Goal: Information Seeking & Learning: Check status

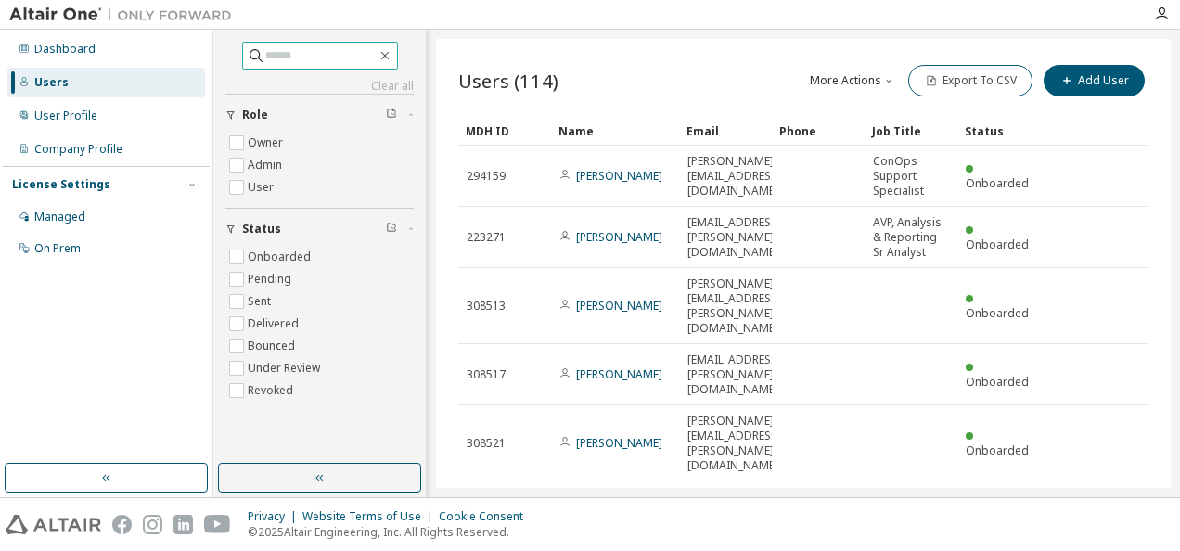
click at [273, 56] on input "text" at bounding box center [320, 55] width 111 height 19
paste input "**********"
type input "**********"
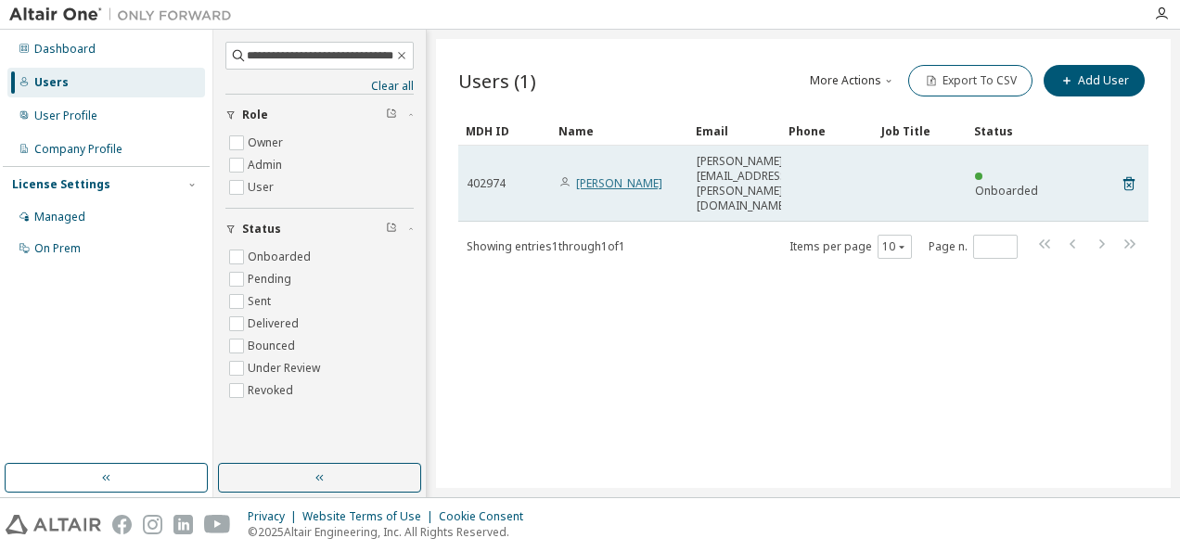
click at [621, 175] on link "[PERSON_NAME]" at bounding box center [619, 183] width 86 height 16
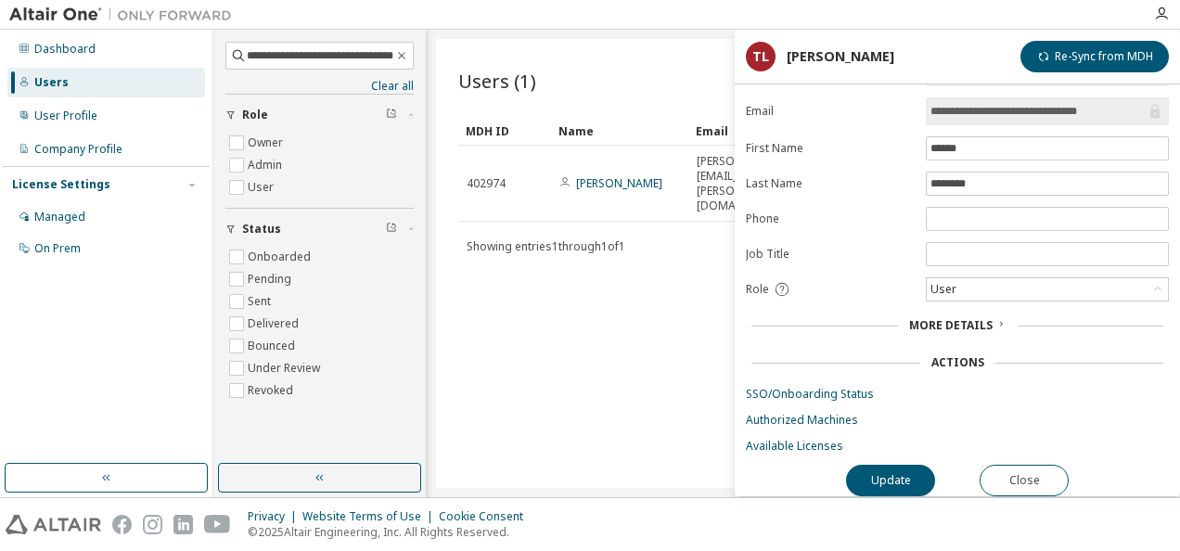
scroll to position [40, 0]
click at [795, 387] on link "SSO/Onboarding Status" at bounding box center [957, 394] width 423 height 15
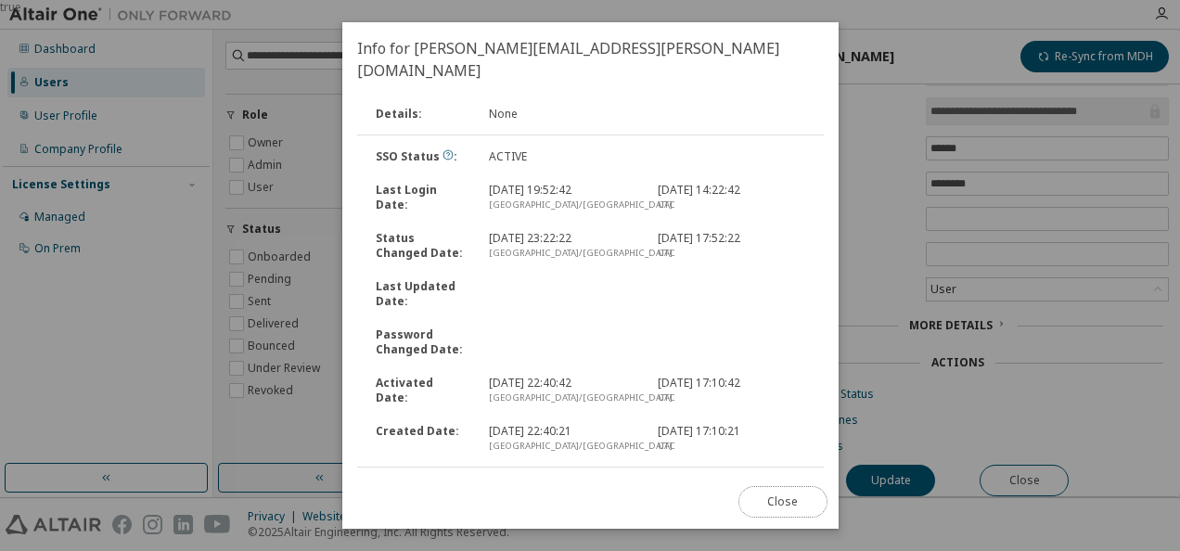
scroll to position [128, 0]
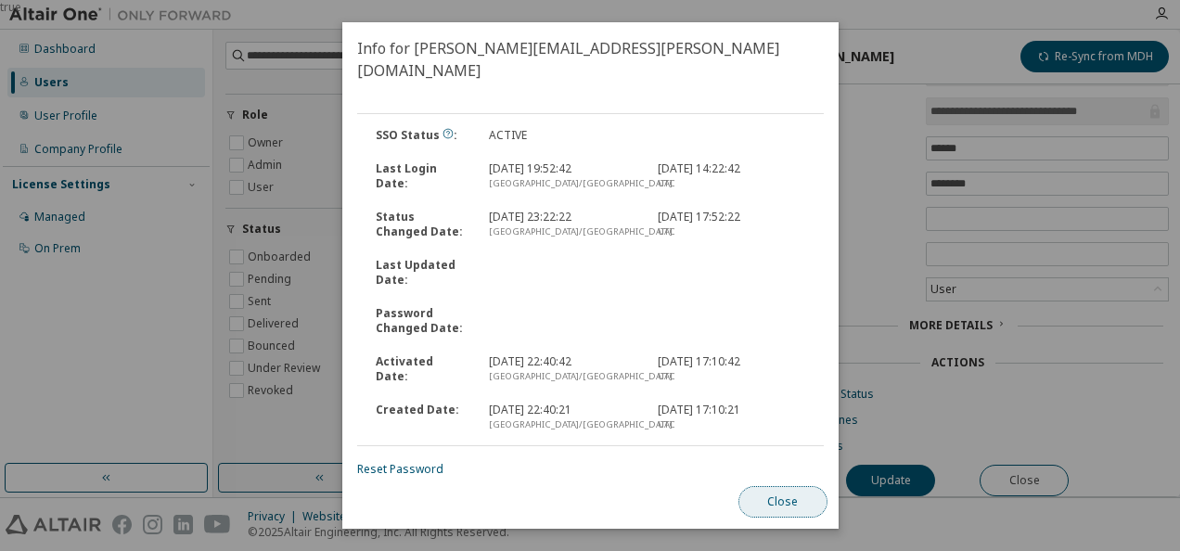
click at [772, 503] on button "Close" at bounding box center [781, 502] width 89 height 32
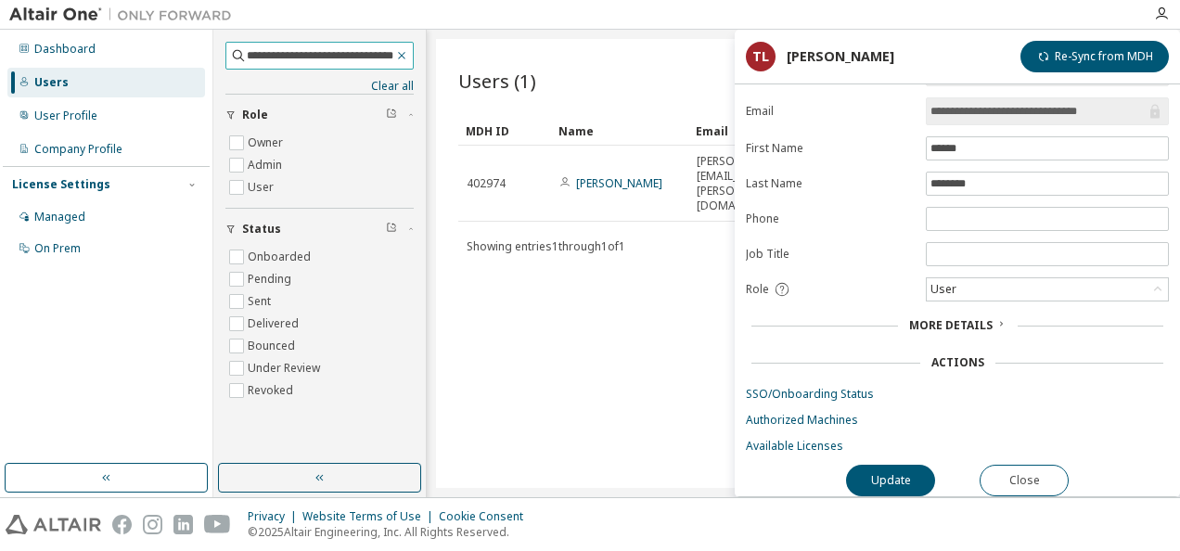
click at [401, 57] on icon "button" at bounding box center [401, 55] width 13 height 15
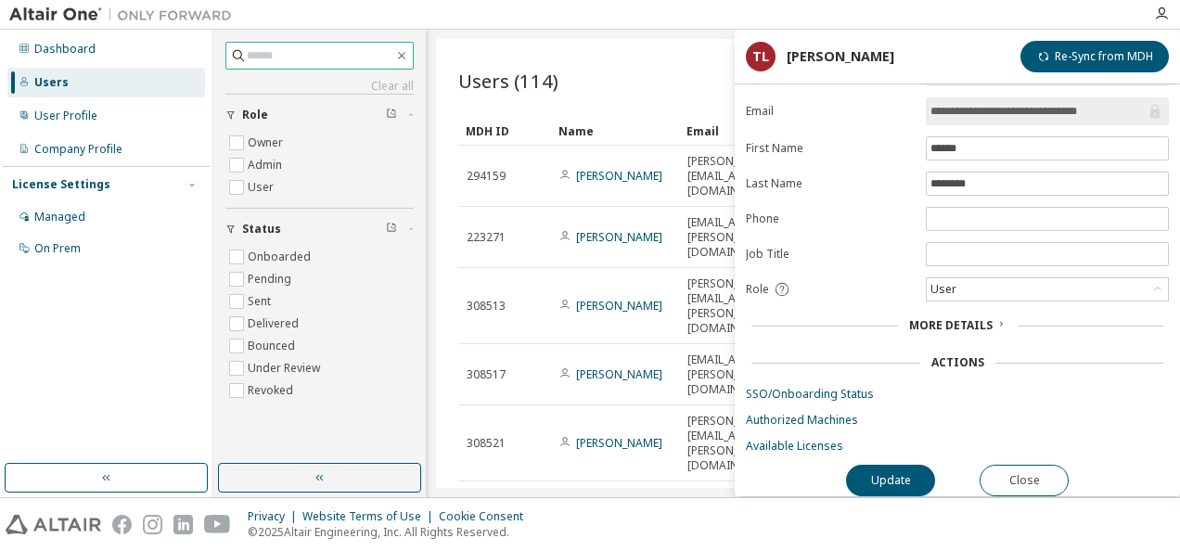
click at [266, 53] on input "text" at bounding box center [320, 55] width 147 height 19
paste input "**********"
type input "**********"
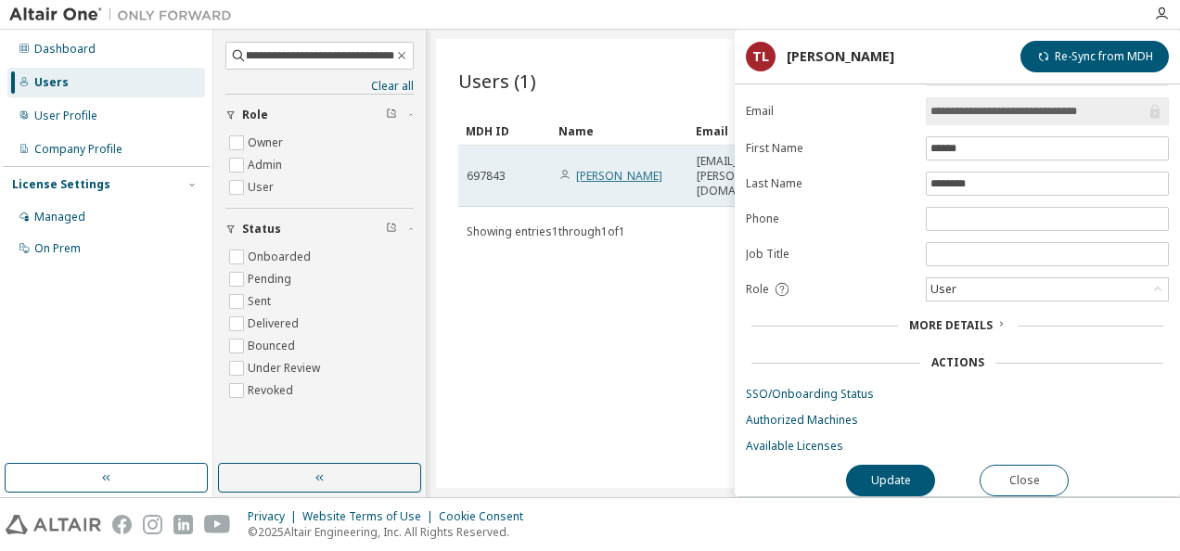
click at [592, 168] on link "[PERSON_NAME]" at bounding box center [619, 176] width 86 height 16
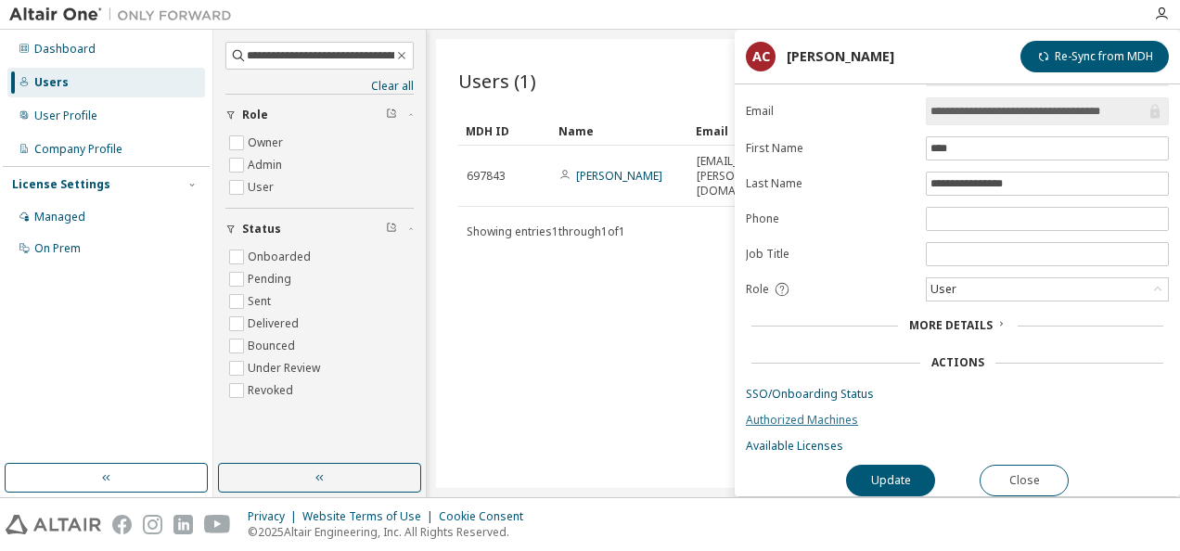
click at [803, 413] on link "Authorized Machines" at bounding box center [957, 420] width 423 height 15
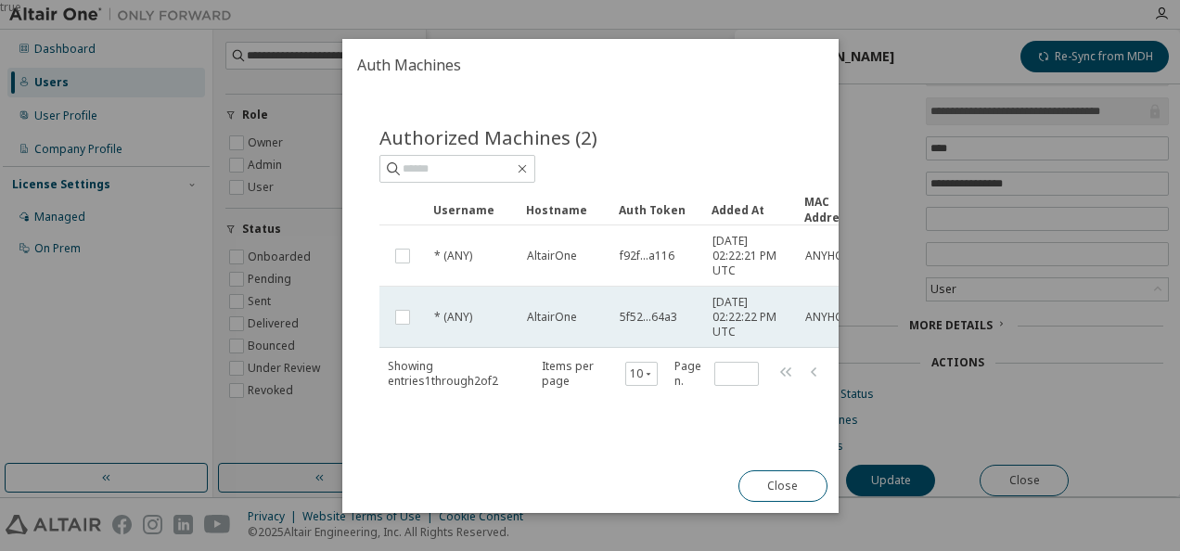
scroll to position [0, 73]
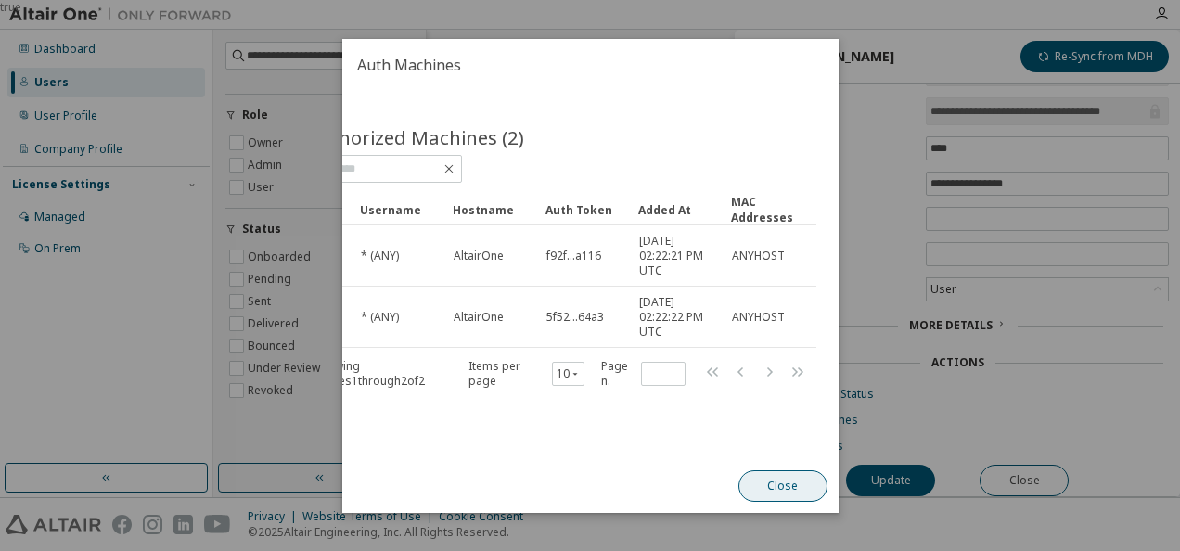
click at [769, 492] on button "Close" at bounding box center [781, 486] width 89 height 32
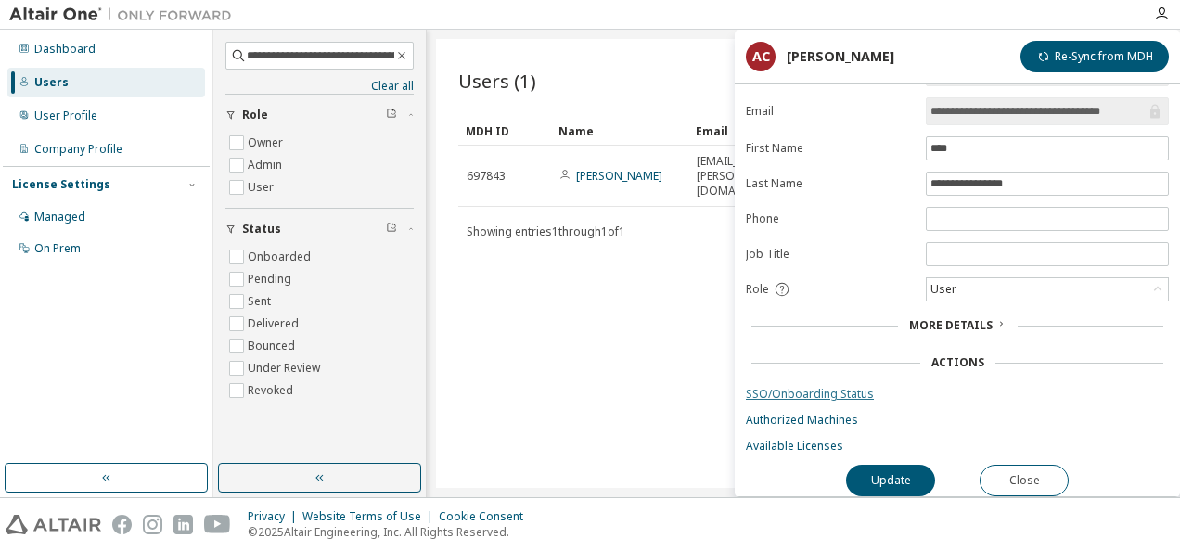
click at [813, 387] on link "SSO/Onboarding Status" at bounding box center [957, 394] width 423 height 15
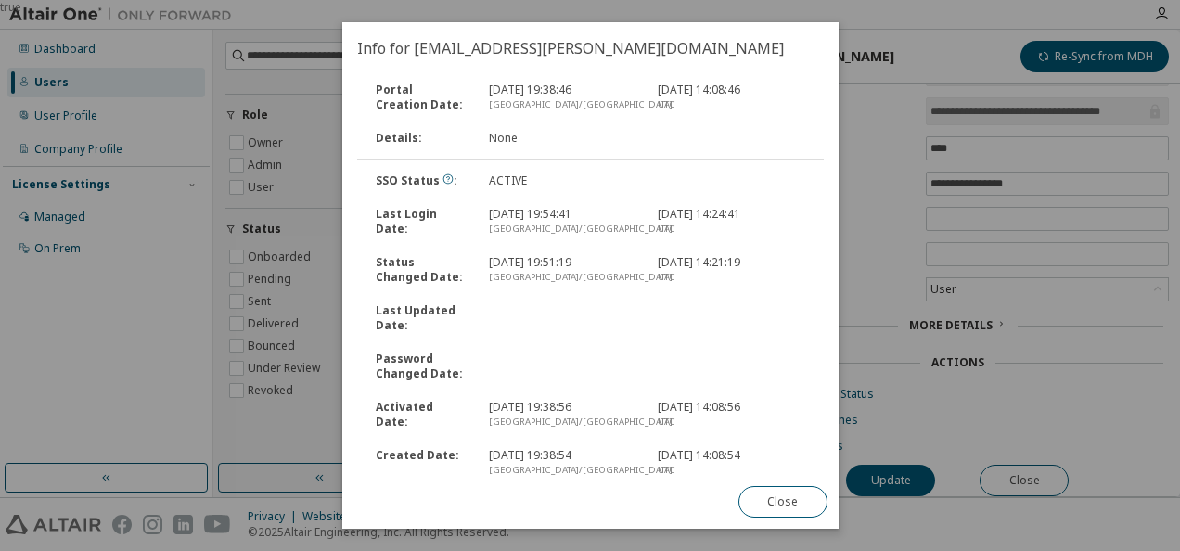
scroll to position [0, 0]
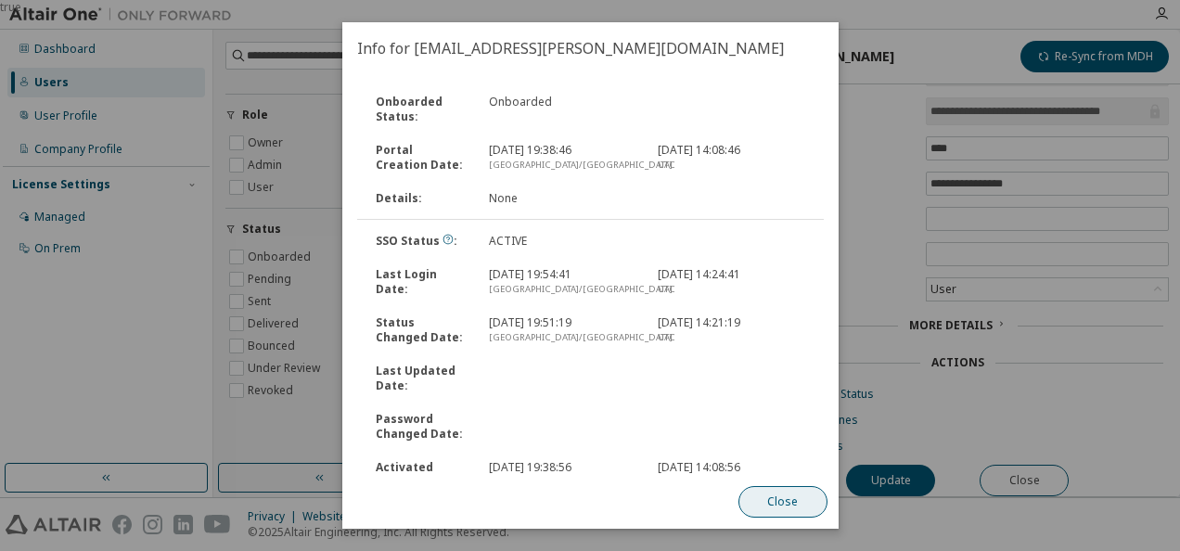
click at [766, 493] on button "Close" at bounding box center [781, 502] width 89 height 32
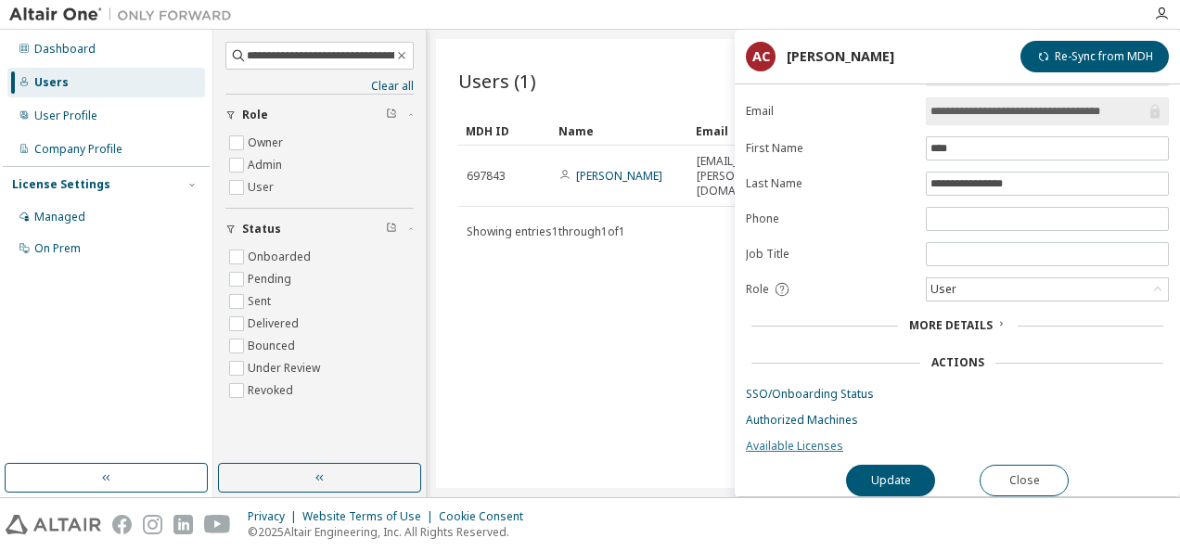
click at [783, 439] on link "Available Licenses" at bounding box center [957, 446] width 423 height 15
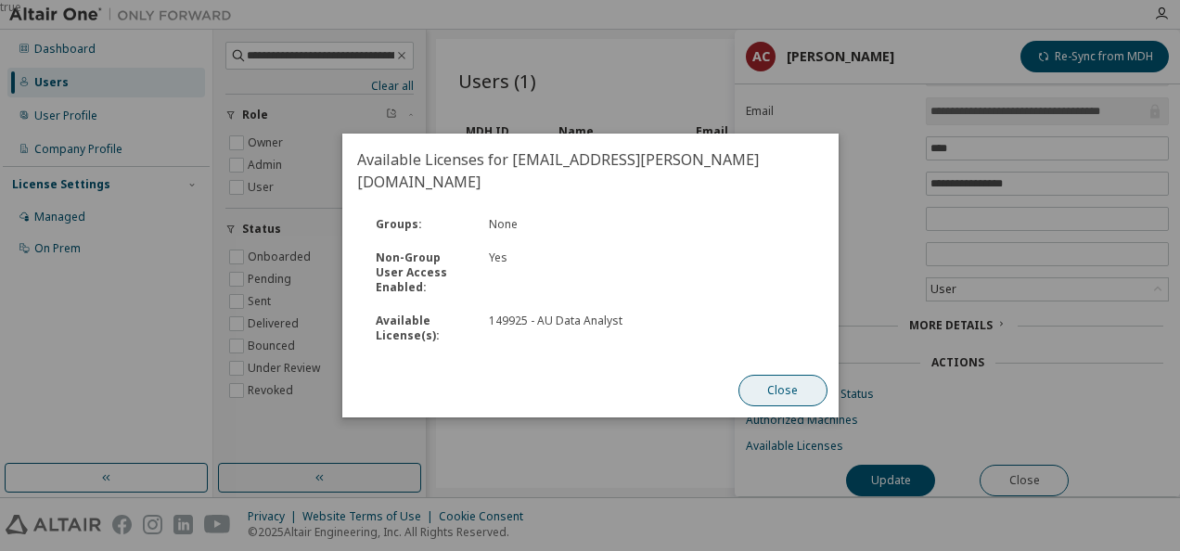
click at [764, 375] on button "Close" at bounding box center [781, 391] width 89 height 32
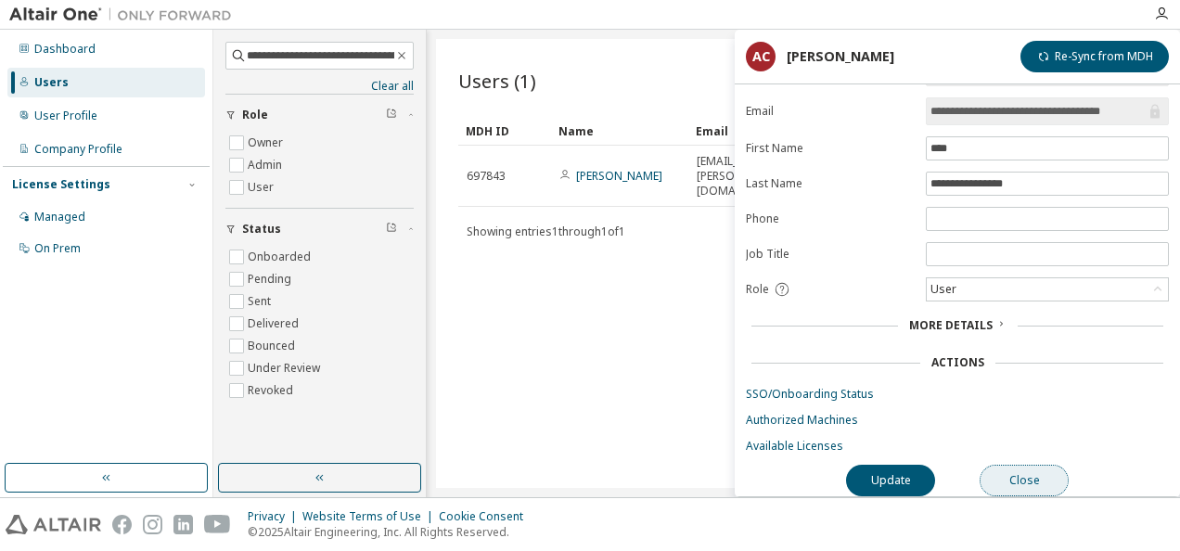
click at [1022, 465] on button "Close" at bounding box center [1023, 481] width 89 height 32
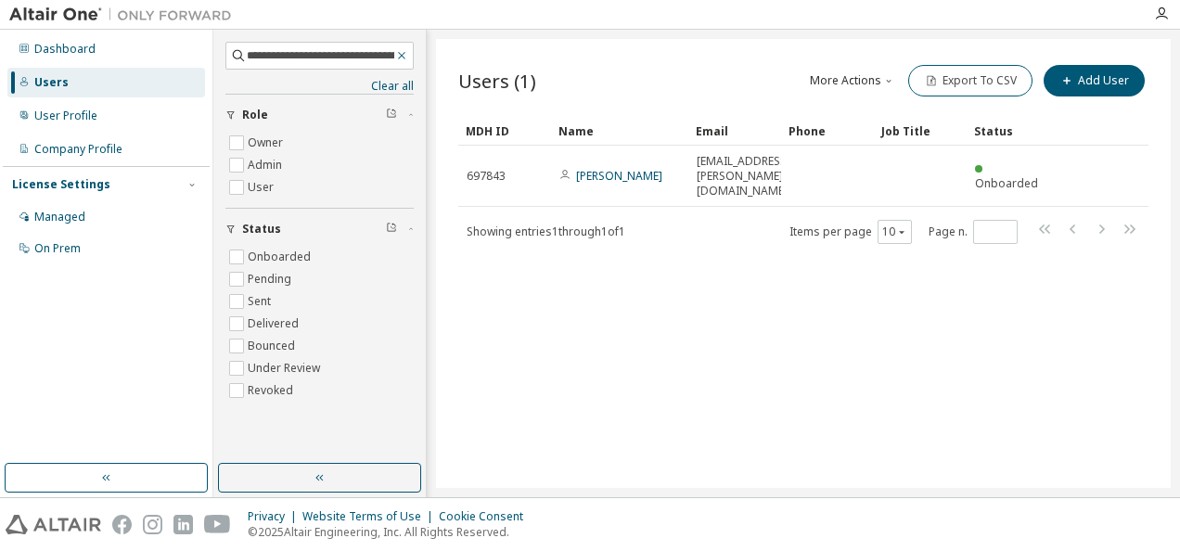
click at [404, 56] on icon "button" at bounding box center [401, 55] width 13 height 15
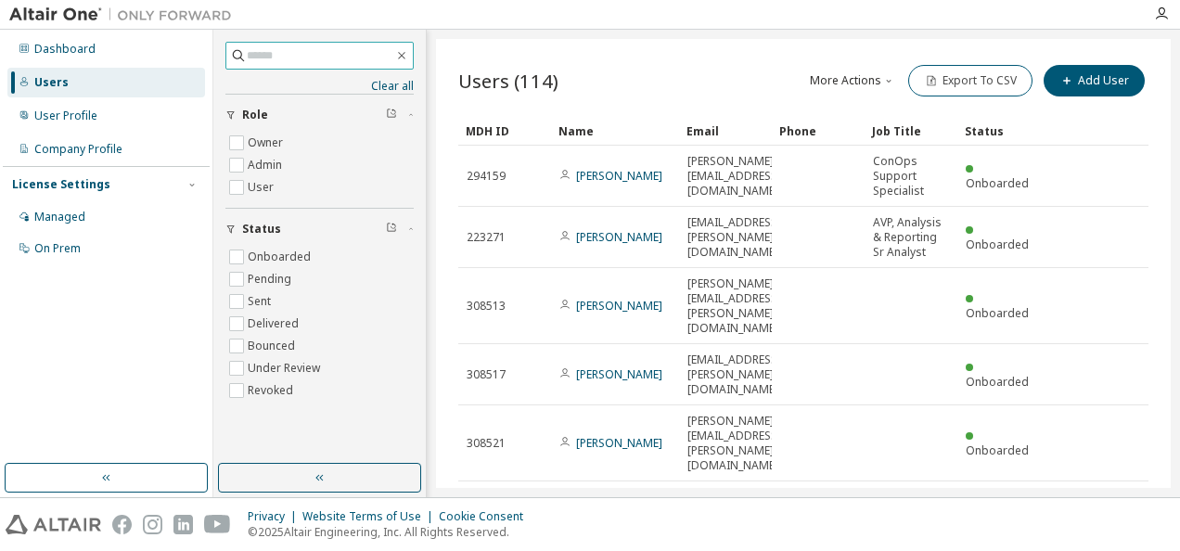
click at [274, 55] on input "text" at bounding box center [320, 55] width 147 height 19
type input "**********"
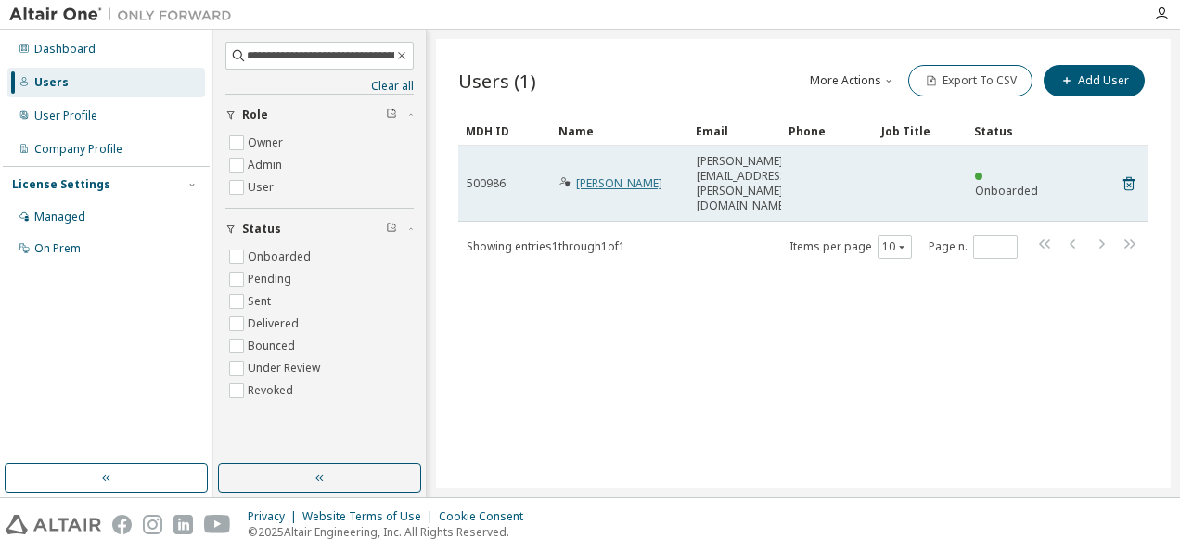
click at [594, 175] on link "[PERSON_NAME]" at bounding box center [619, 183] width 86 height 16
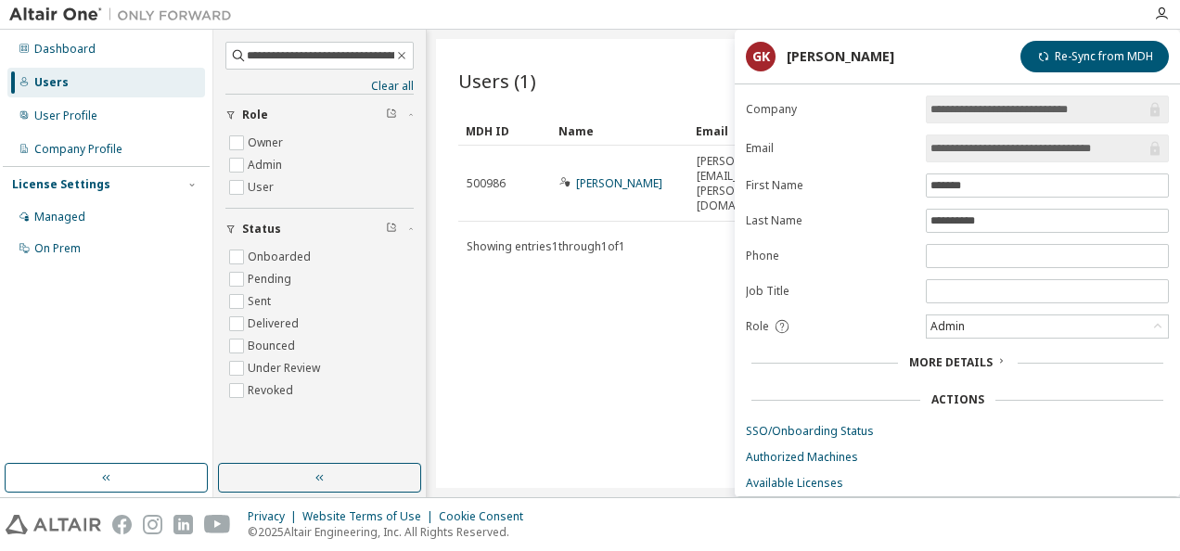
scroll to position [40, 0]
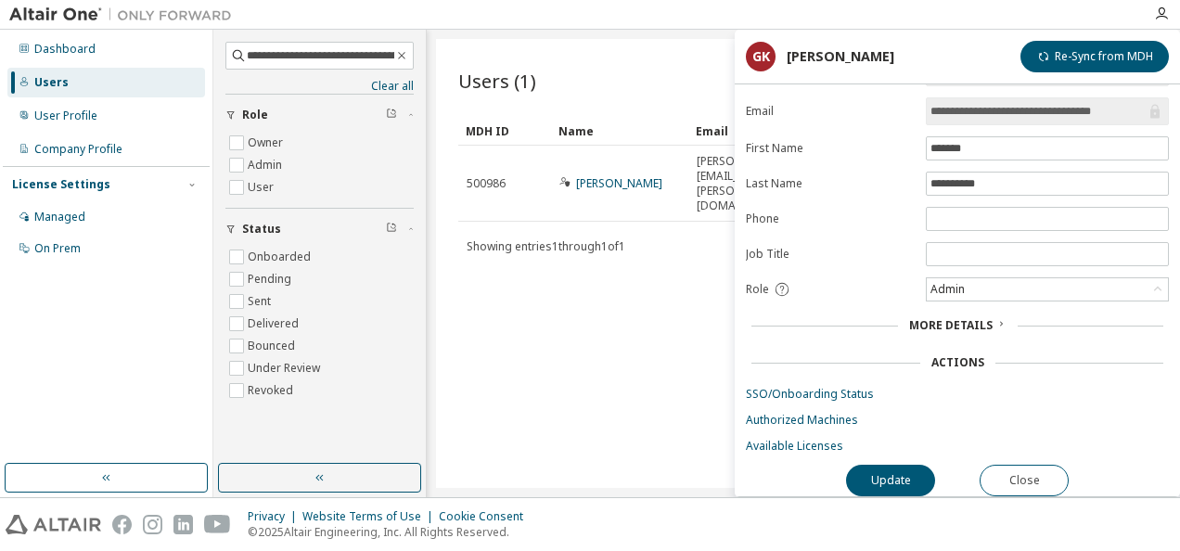
click at [996, 318] on icon at bounding box center [1000, 323] width 11 height 11
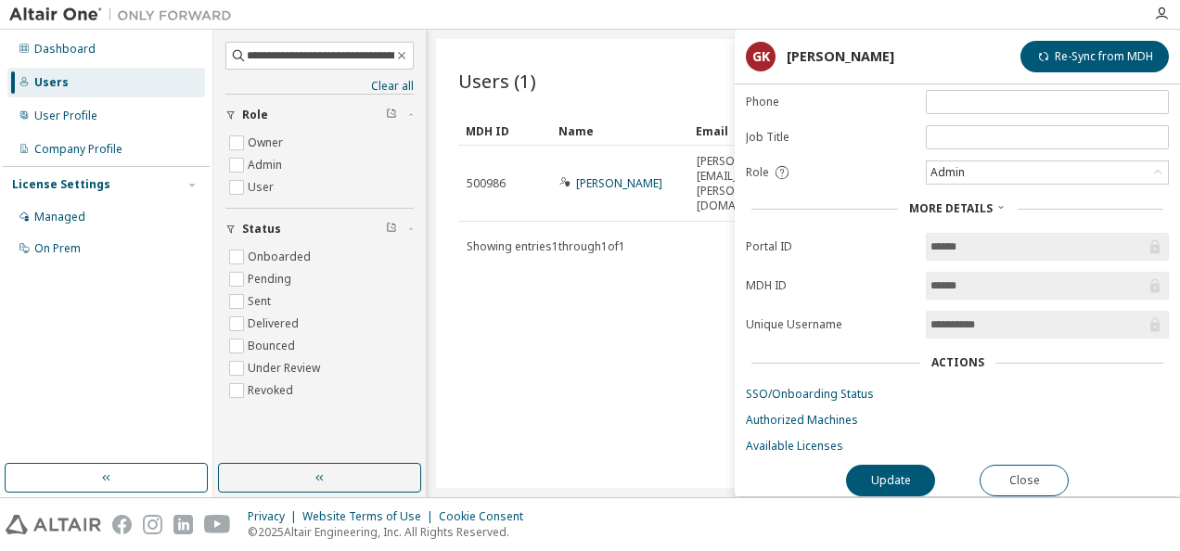
scroll to position [155, 0]
click at [400, 56] on icon "button" at bounding box center [401, 55] width 13 height 15
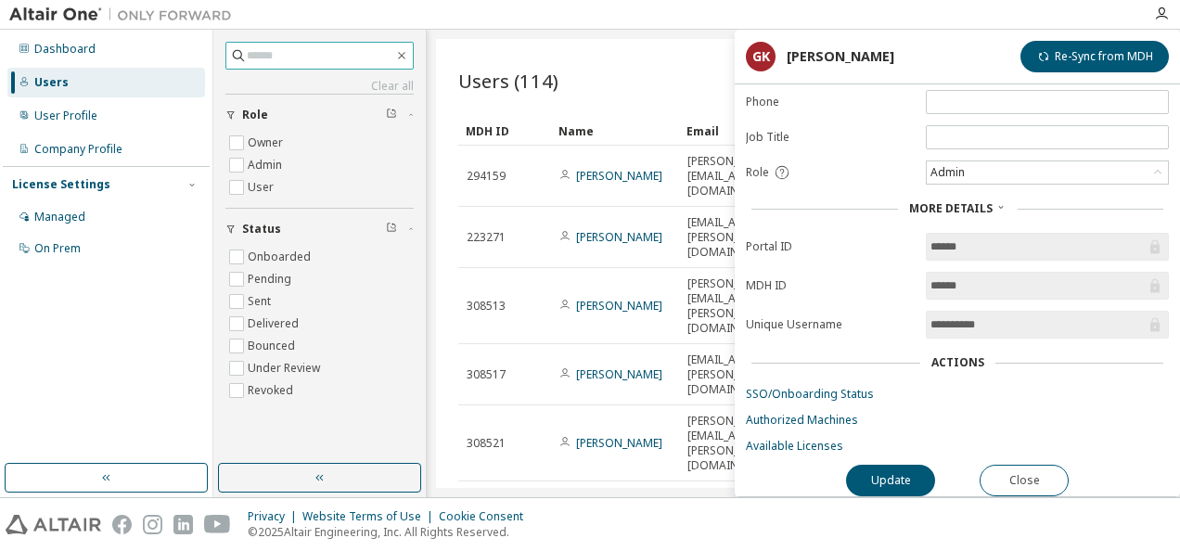
click at [257, 56] on input "text" at bounding box center [320, 55] width 147 height 19
paste input "**********"
type input "**********"
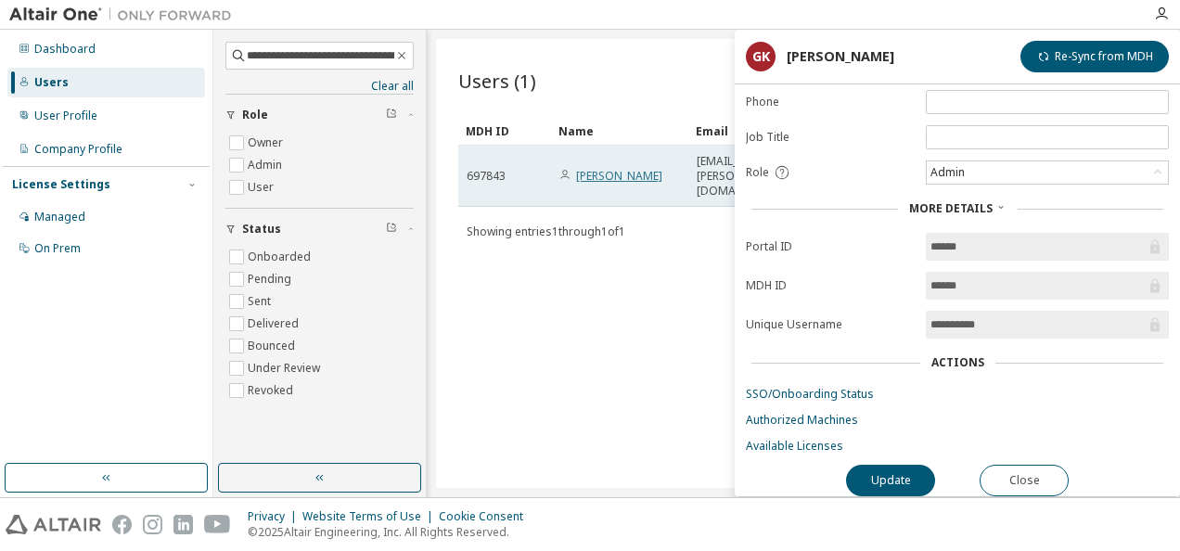
click at [586, 168] on link "[PERSON_NAME]" at bounding box center [619, 176] width 86 height 16
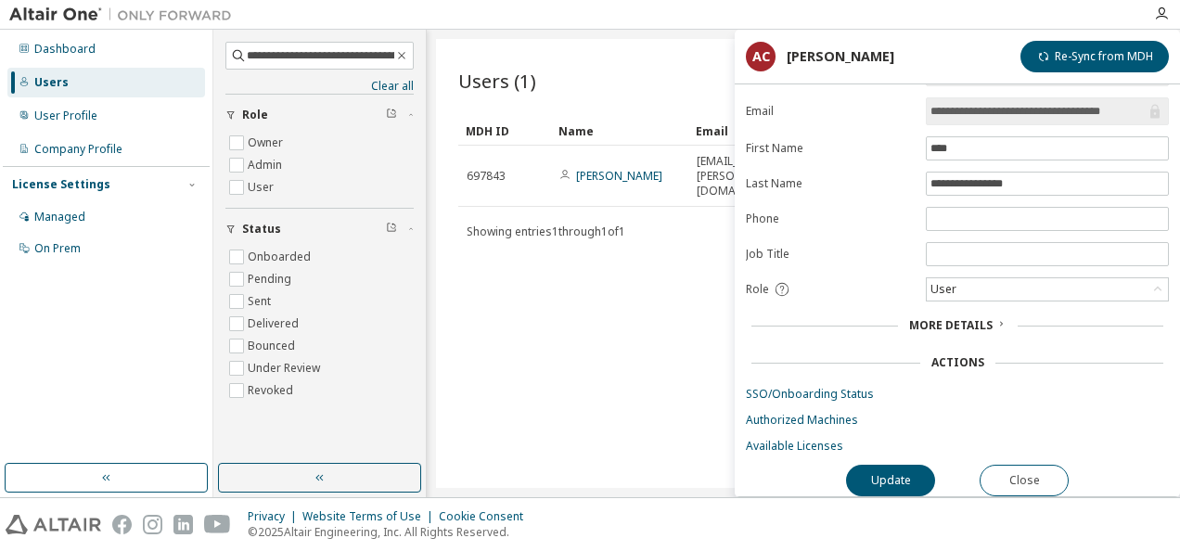
scroll to position [40, 0]
click at [949, 319] on span "More Details" at bounding box center [950, 325] width 83 height 16
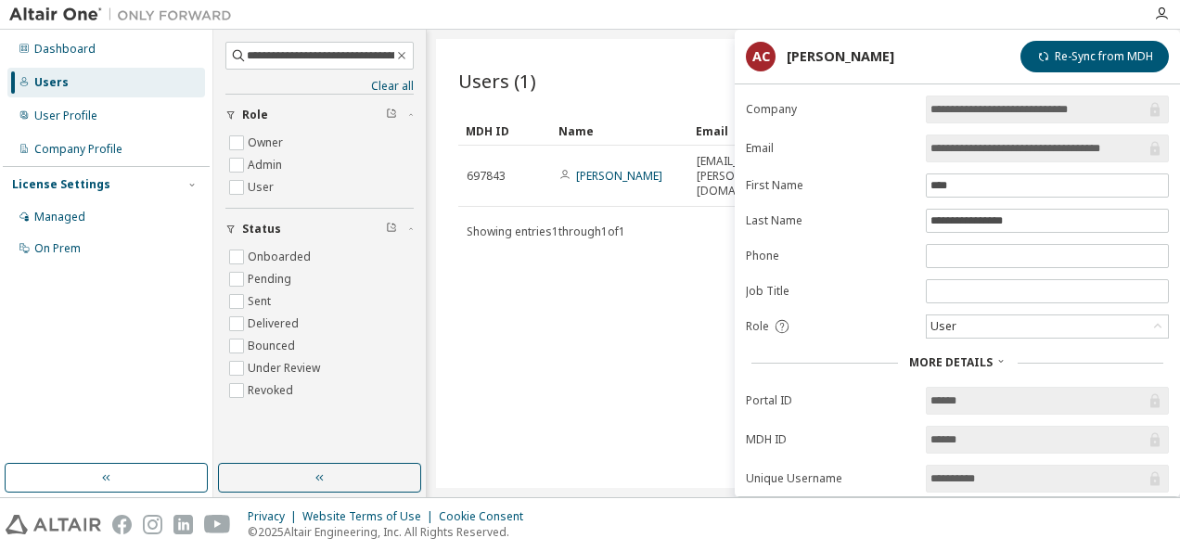
scroll to position [155, 0]
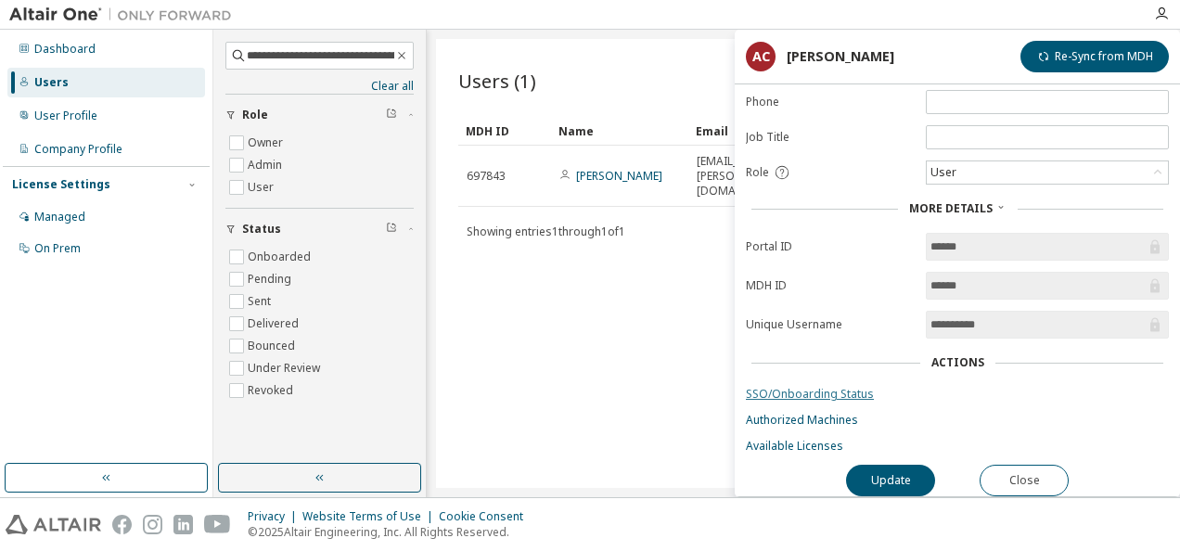
click at [796, 389] on link "SSO/Onboarding Status" at bounding box center [957, 394] width 423 height 15
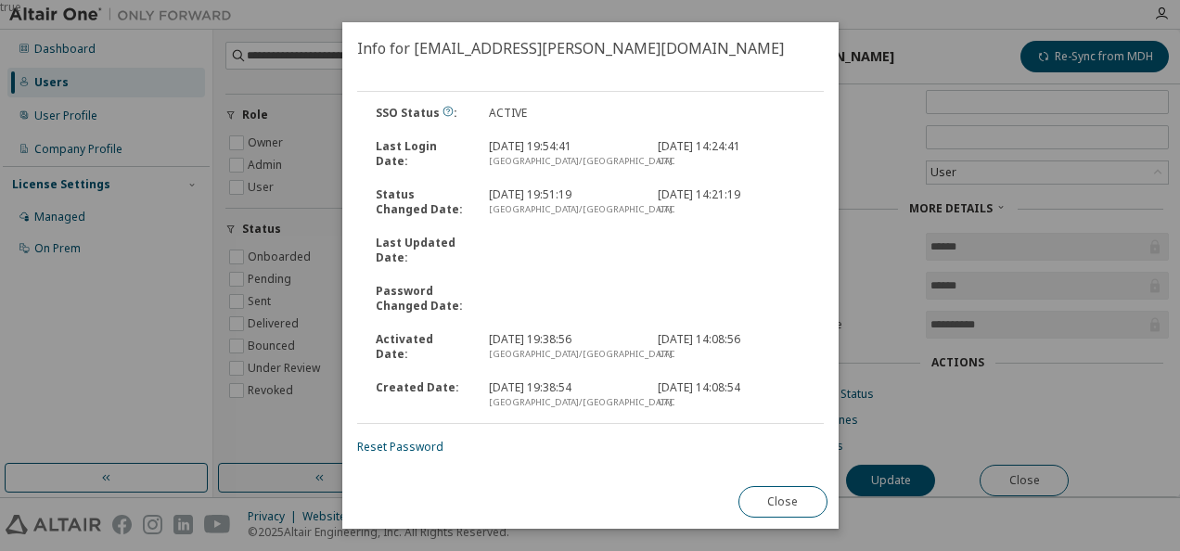
scroll to position [0, 0]
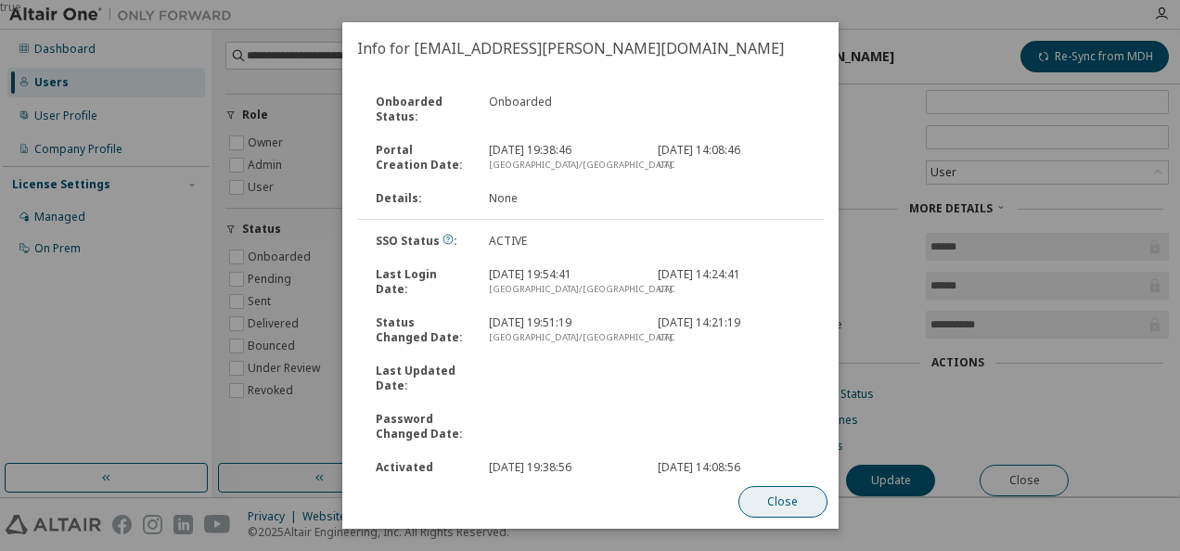
click at [775, 500] on button "Close" at bounding box center [781, 502] width 89 height 32
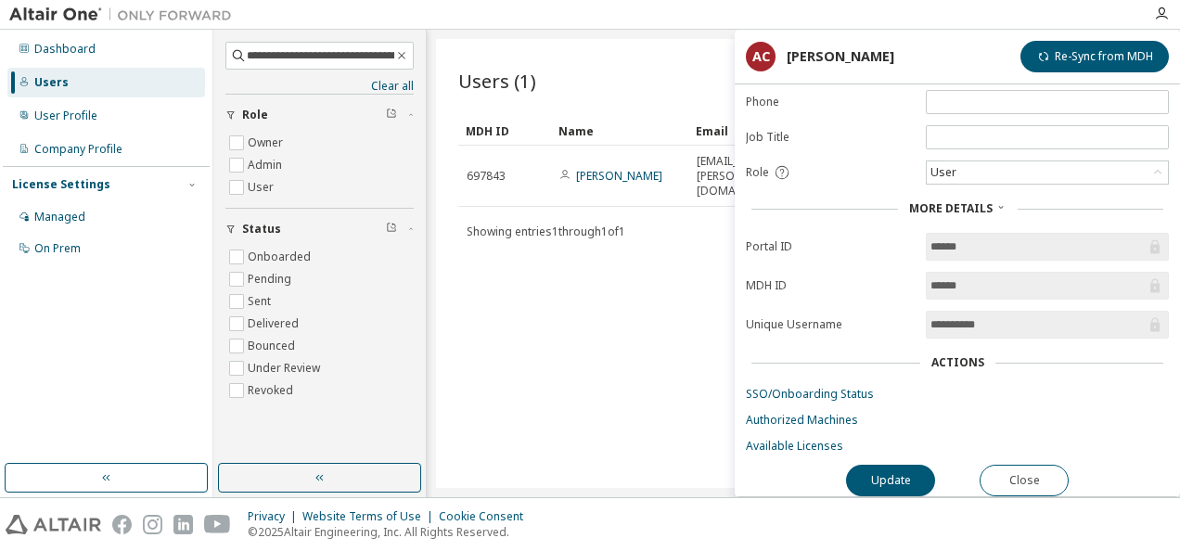
click at [555, 304] on div "Users (1) More Actions Import From CSV Export To CSV Add User Clear Load Save S…" at bounding box center [803, 263] width 734 height 449
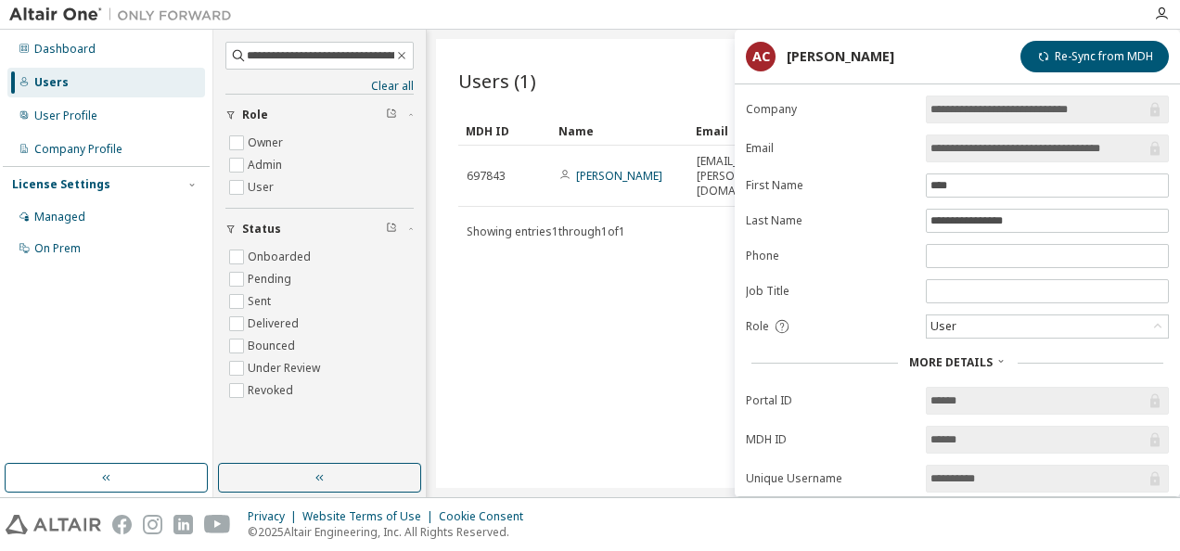
scroll to position [155, 0]
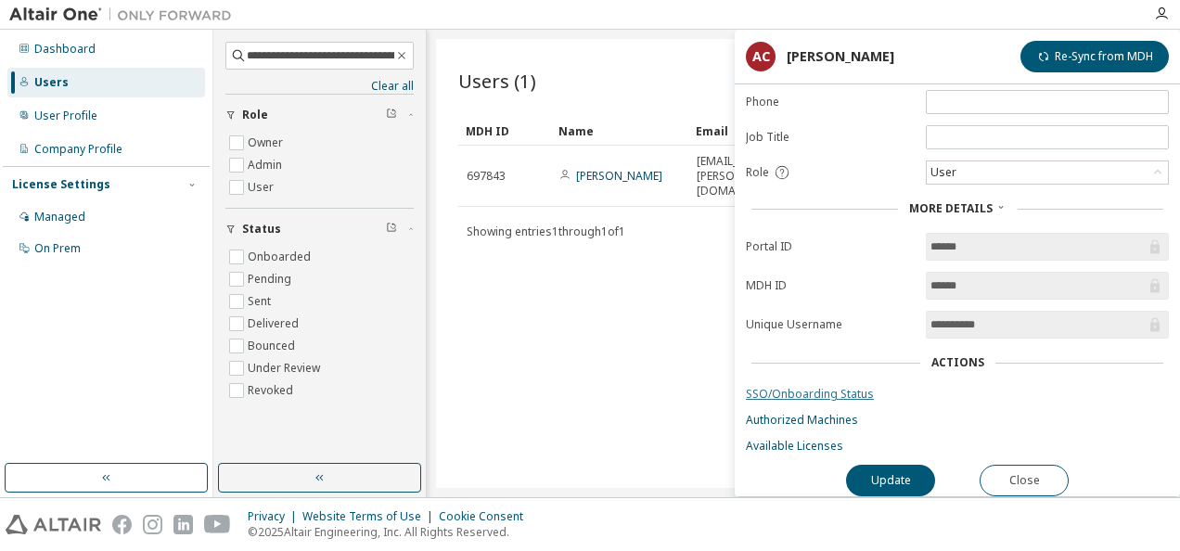
click at [805, 388] on link "SSO/Onboarding Status" at bounding box center [957, 394] width 423 height 15
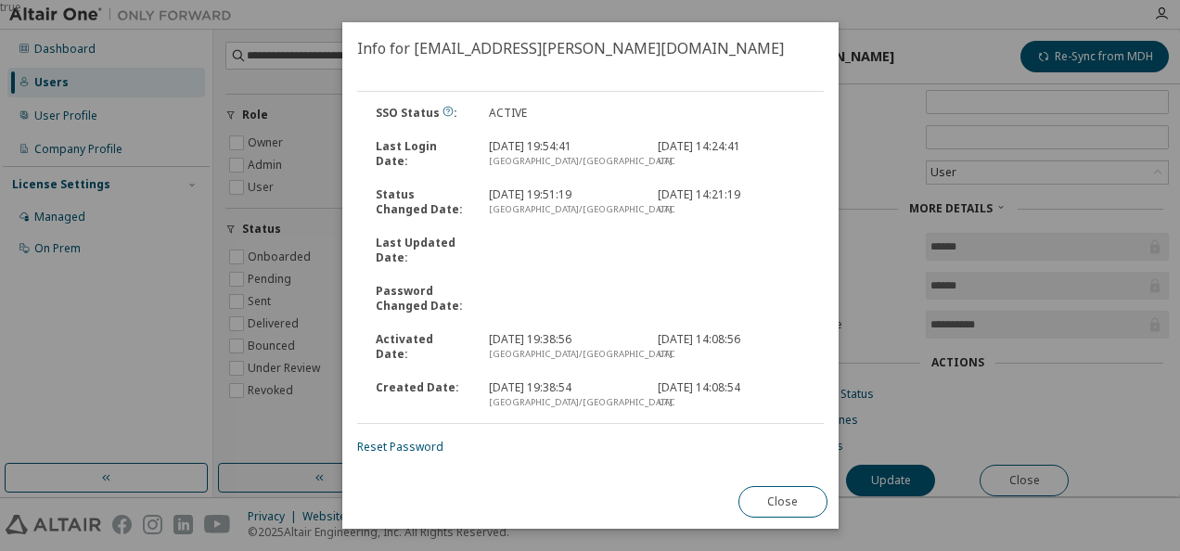
scroll to position [0, 0]
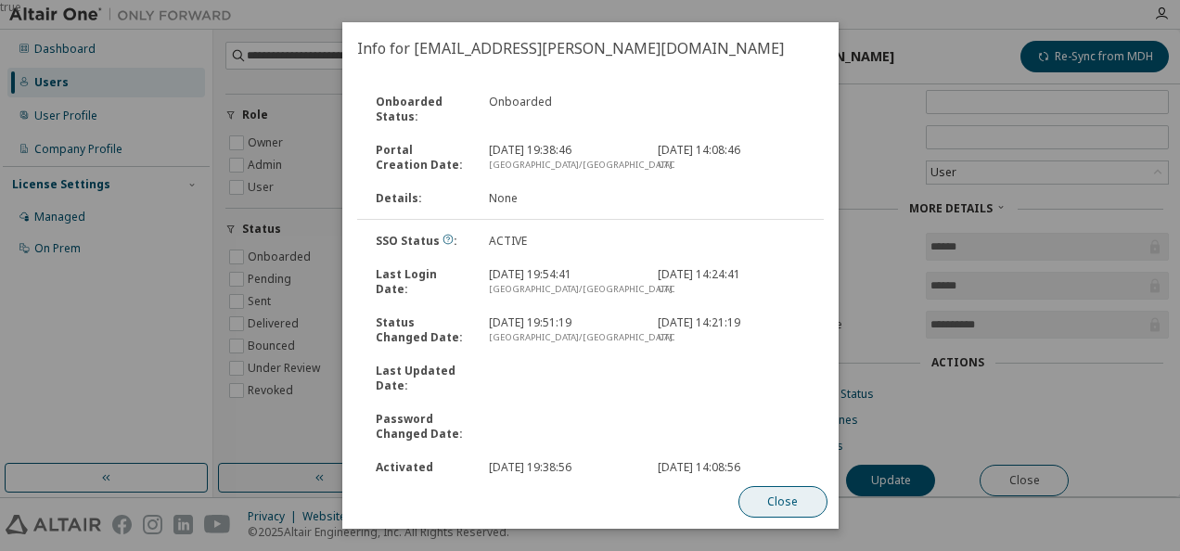
click at [779, 498] on button "Close" at bounding box center [781, 502] width 89 height 32
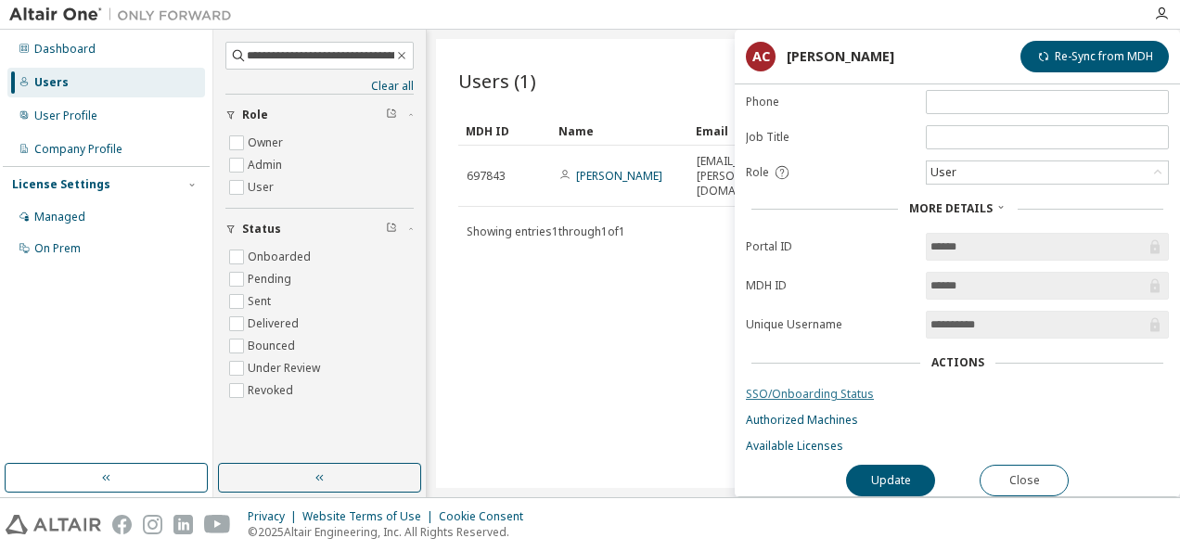
click at [796, 387] on link "SSO/Onboarding Status" at bounding box center [957, 394] width 423 height 15
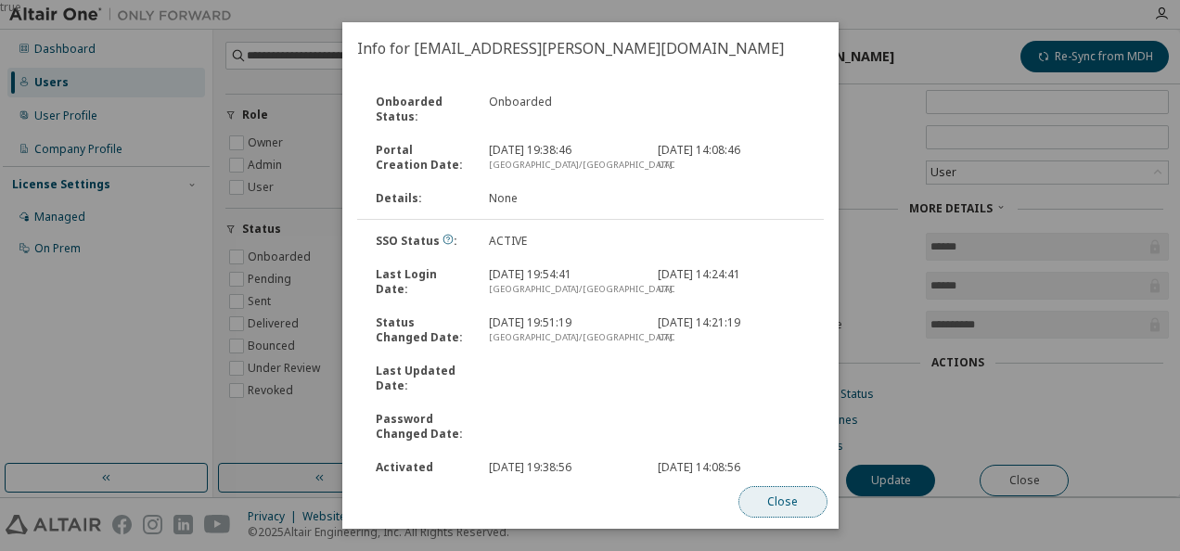
click at [779, 497] on button "Close" at bounding box center [781, 502] width 89 height 32
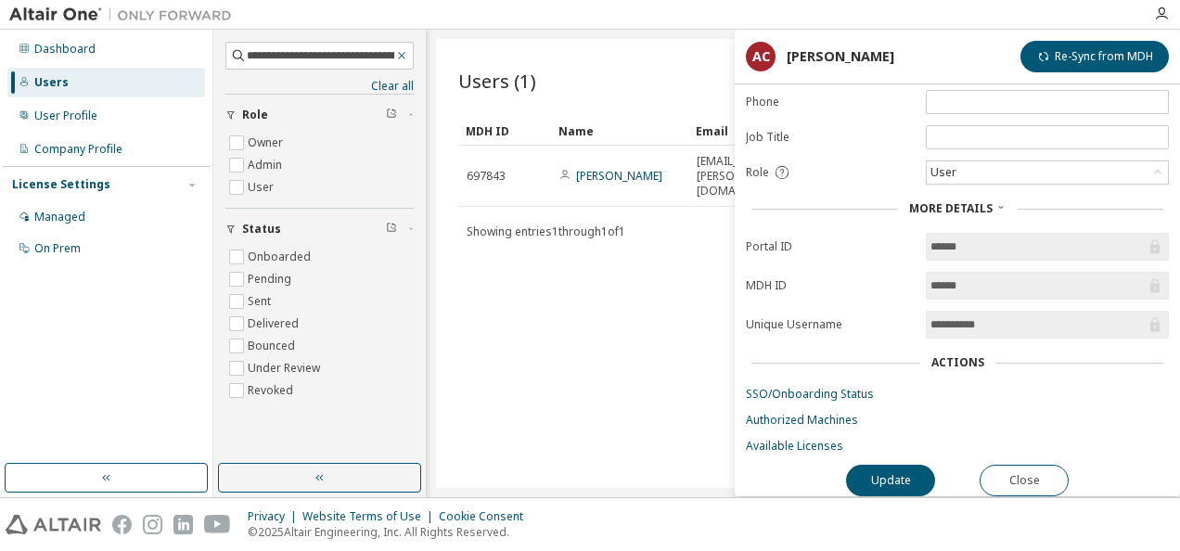
click at [402, 52] on icon "button" at bounding box center [401, 55] width 13 height 15
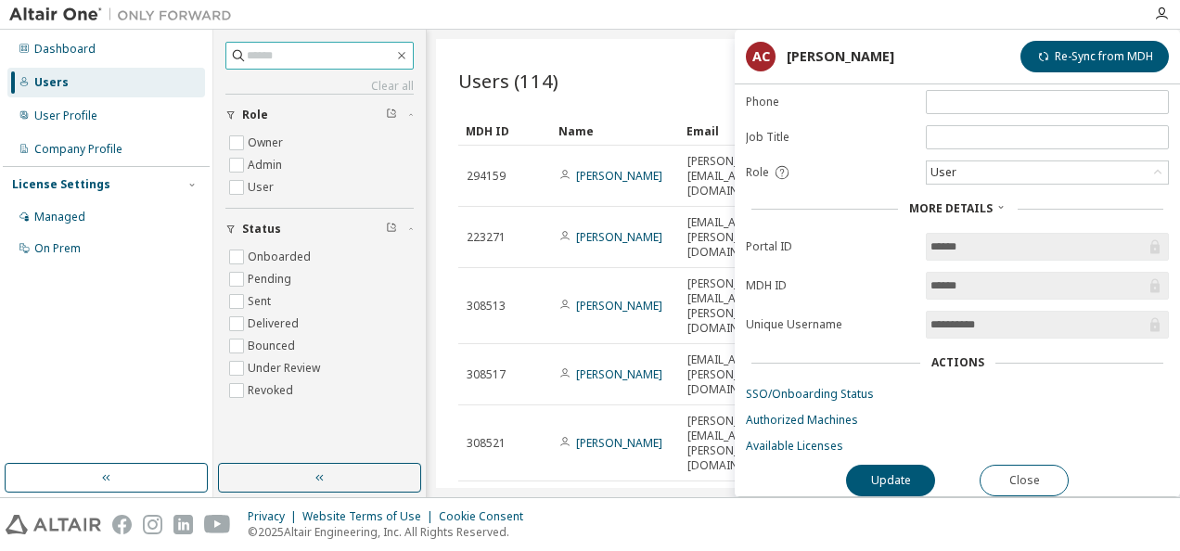
click at [262, 57] on input "text" at bounding box center [320, 55] width 147 height 19
paste input "**********"
type input "**********"
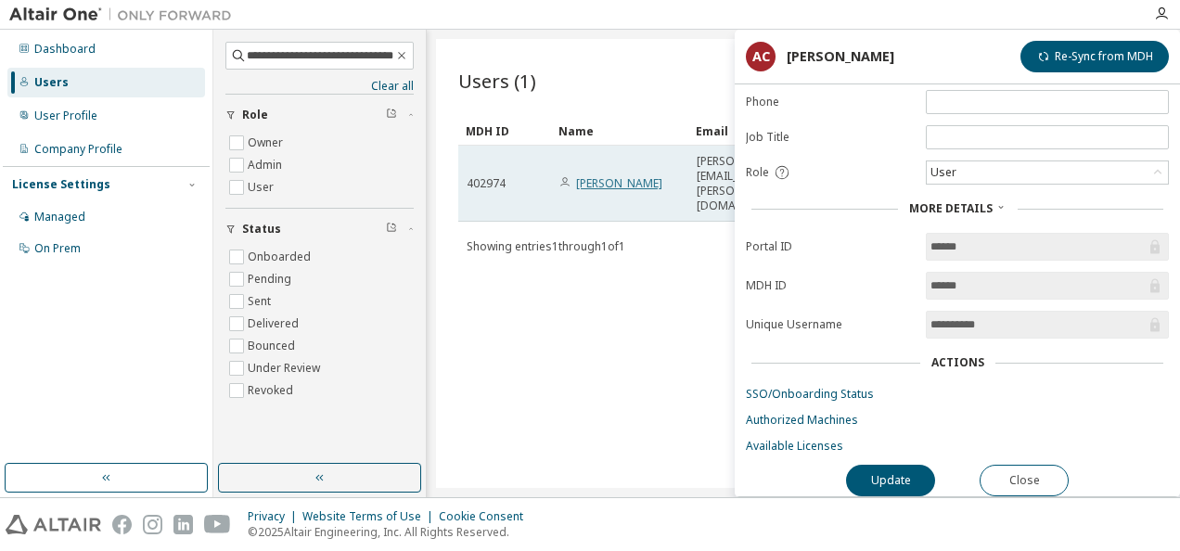
click at [607, 175] on link "[PERSON_NAME]" at bounding box center [619, 183] width 86 height 16
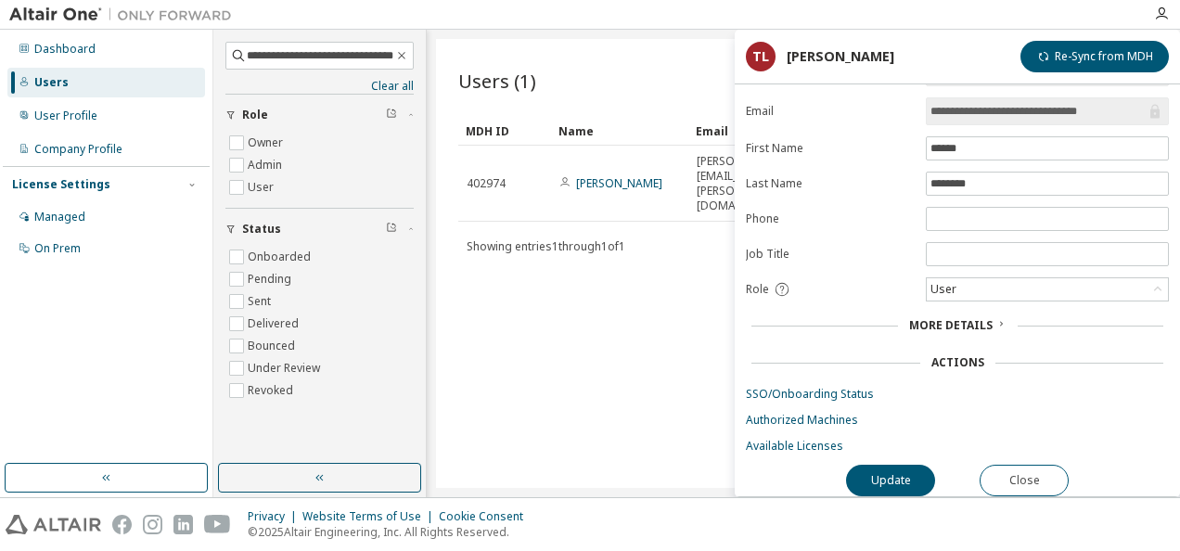
scroll to position [40, 0]
click at [784, 413] on link "Authorized Machines" at bounding box center [957, 420] width 423 height 15
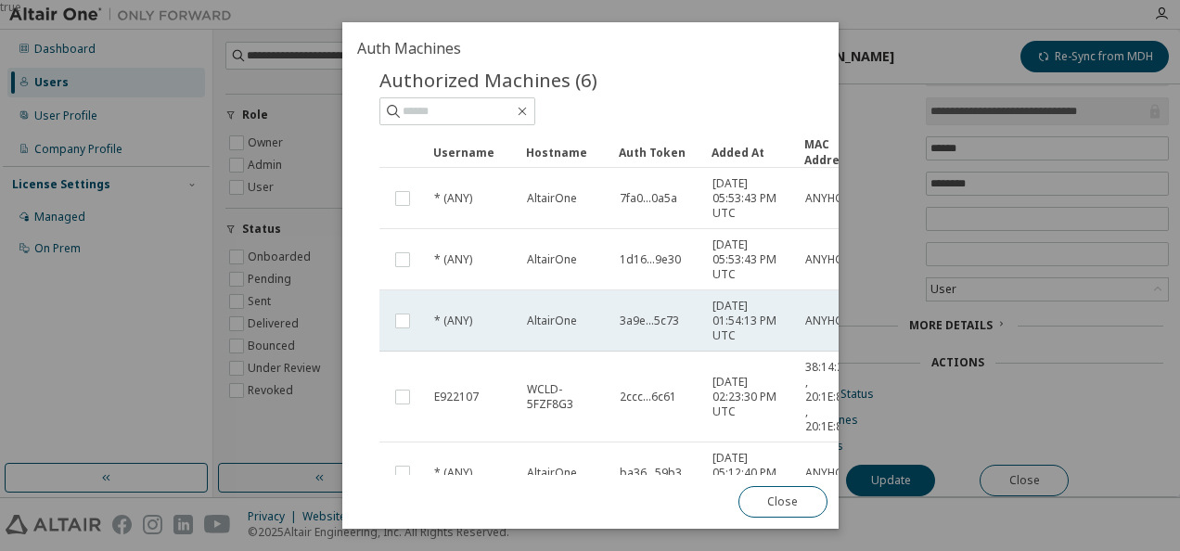
scroll to position [0, 0]
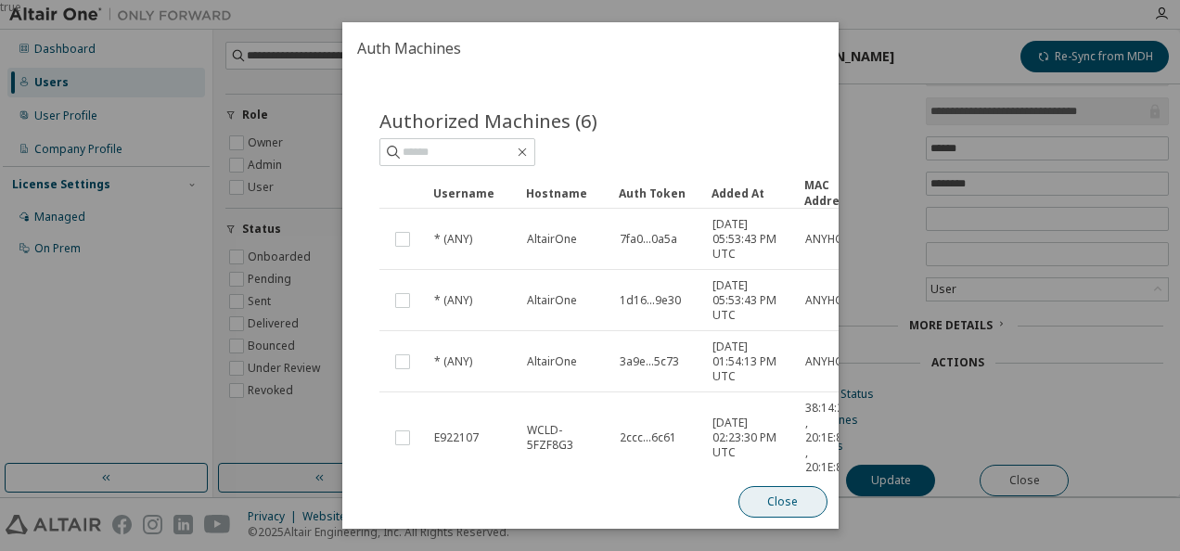
click at [775, 510] on button "Close" at bounding box center [781, 502] width 89 height 32
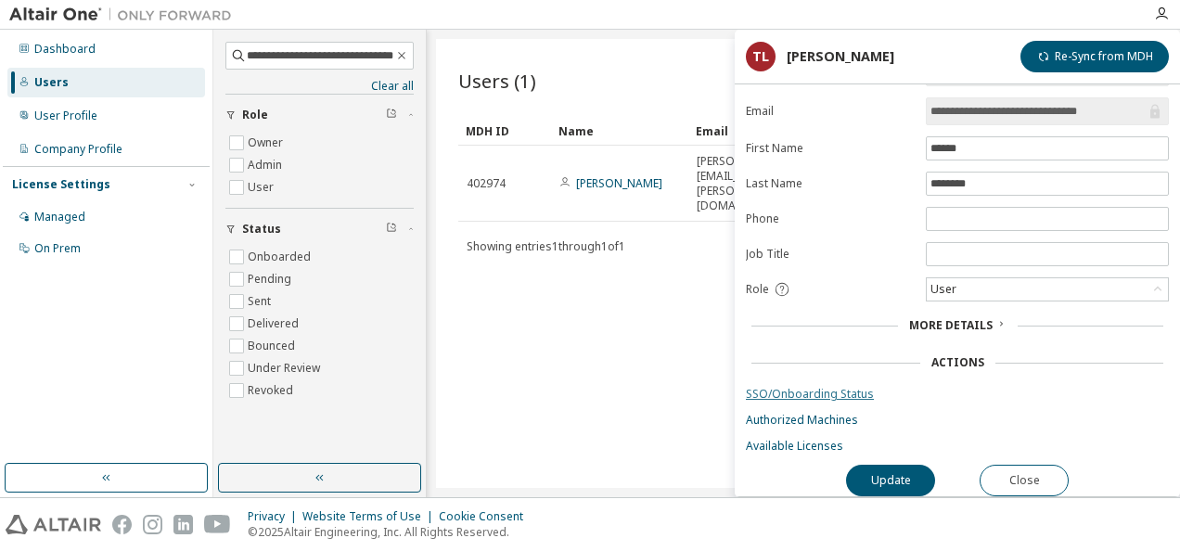
click at [801, 389] on link "SSO/Onboarding Status" at bounding box center [957, 394] width 423 height 15
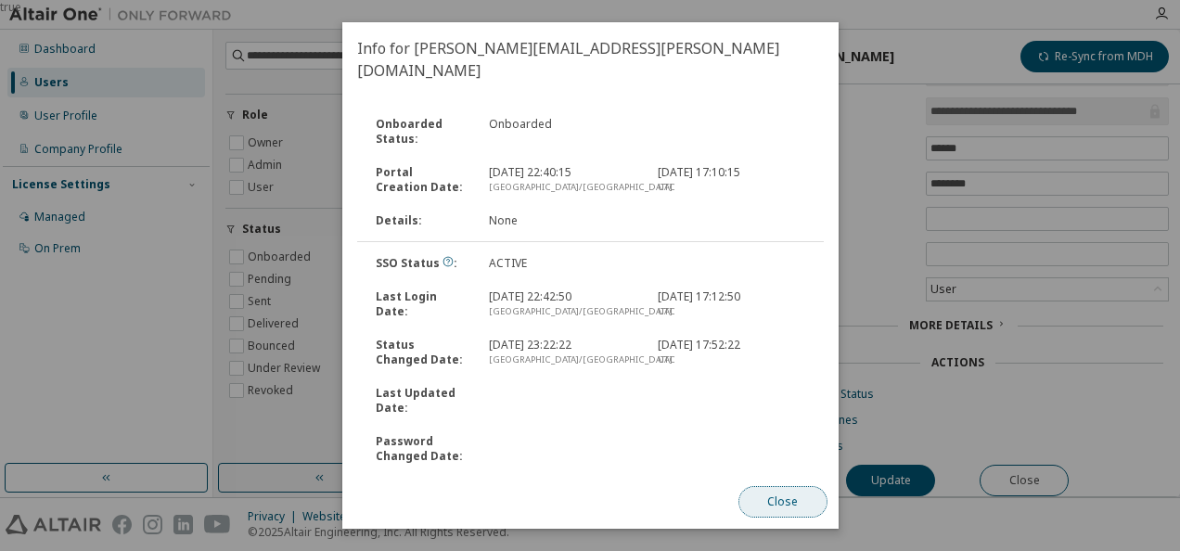
click at [778, 502] on button "Close" at bounding box center [781, 502] width 89 height 32
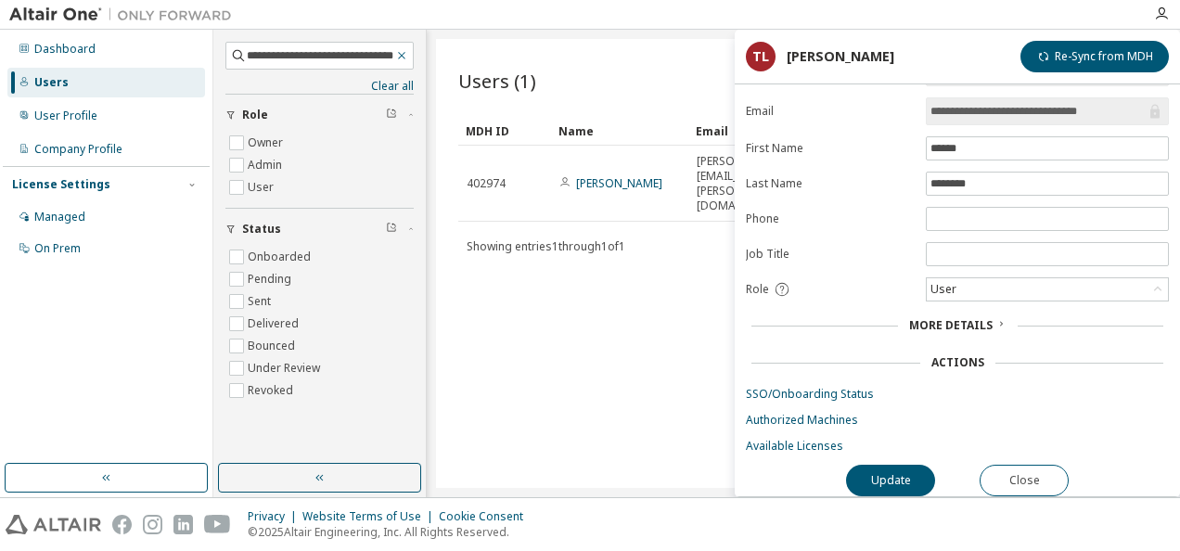
click at [401, 59] on icon "button" at bounding box center [401, 55] width 13 height 15
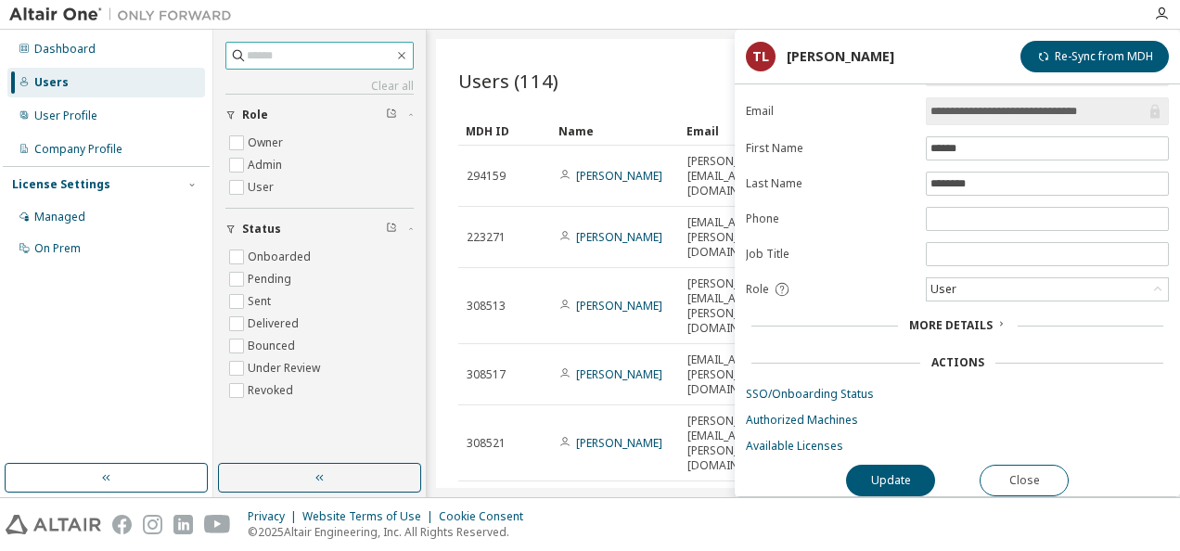
click at [268, 59] on input "text" at bounding box center [320, 55] width 147 height 19
paste input "**********"
type input "**********"
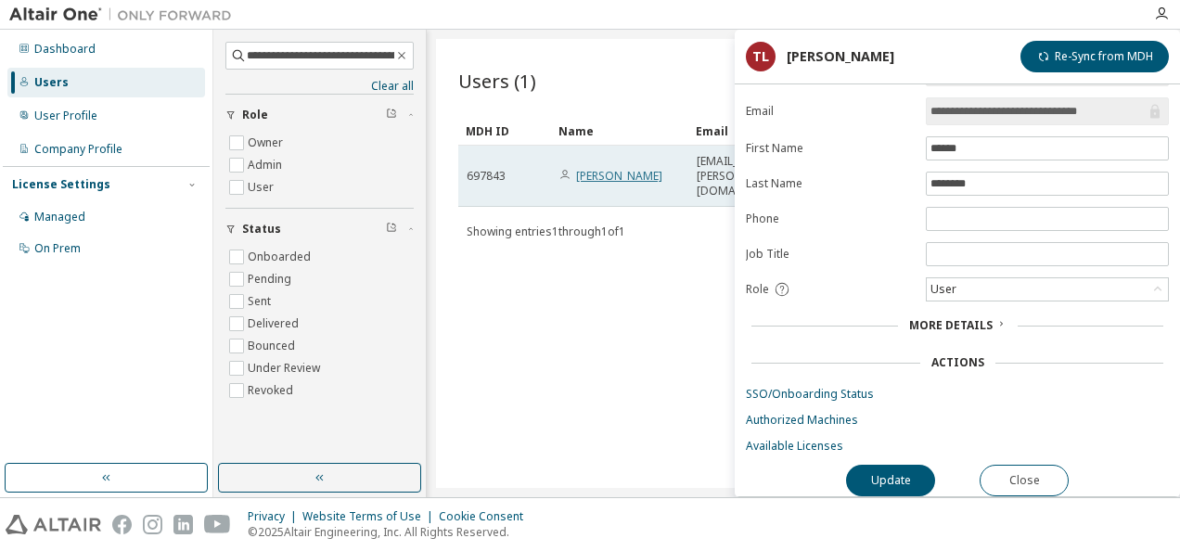
click at [584, 168] on link "[PERSON_NAME]" at bounding box center [619, 176] width 86 height 16
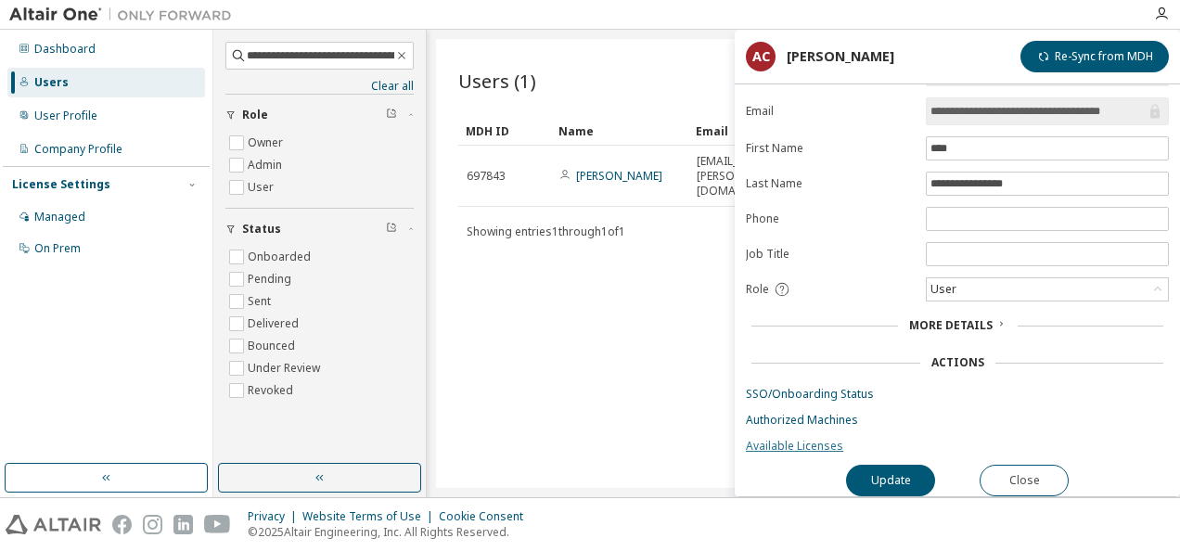
click at [783, 440] on link "Available Licenses" at bounding box center [957, 446] width 423 height 15
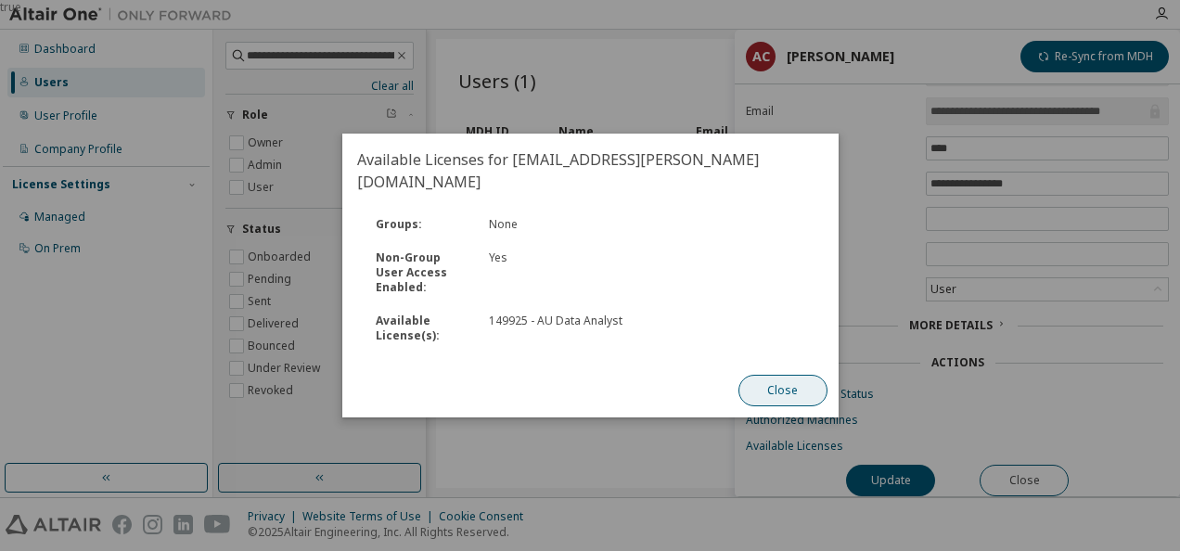
click at [766, 375] on button "Close" at bounding box center [781, 391] width 89 height 32
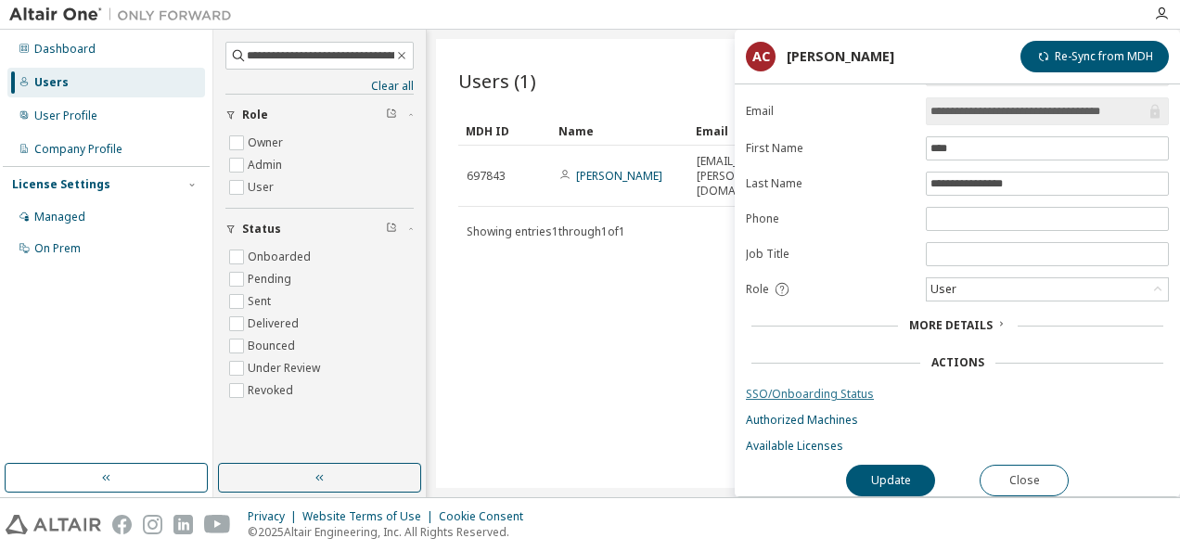
click at [775, 387] on link "SSO/Onboarding Status" at bounding box center [957, 394] width 423 height 15
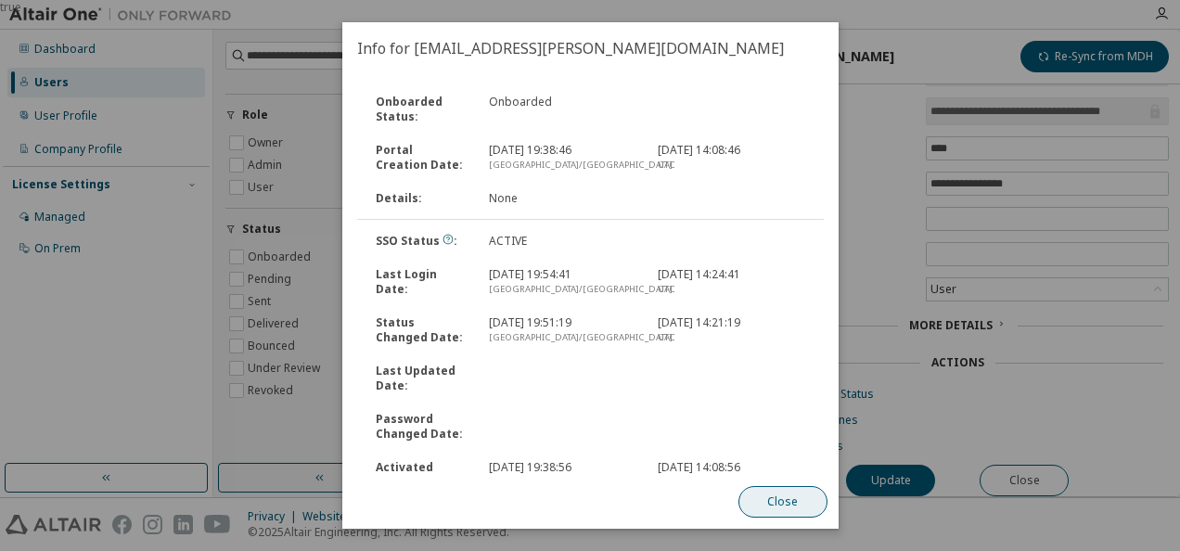
click at [777, 505] on button "Close" at bounding box center [781, 502] width 89 height 32
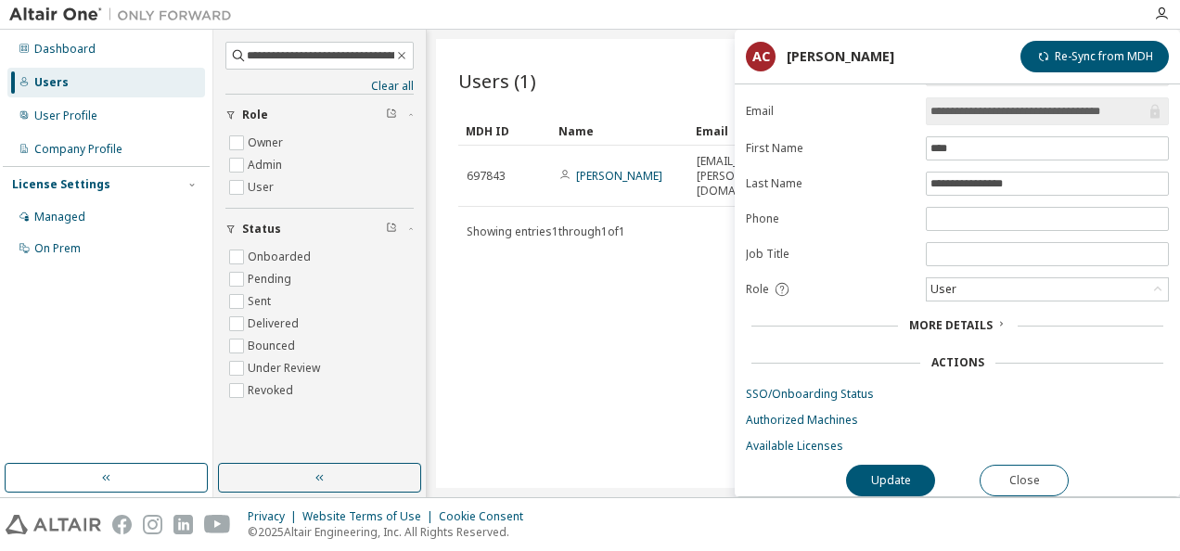
click at [986, 317] on span "More Details" at bounding box center [950, 325] width 83 height 16
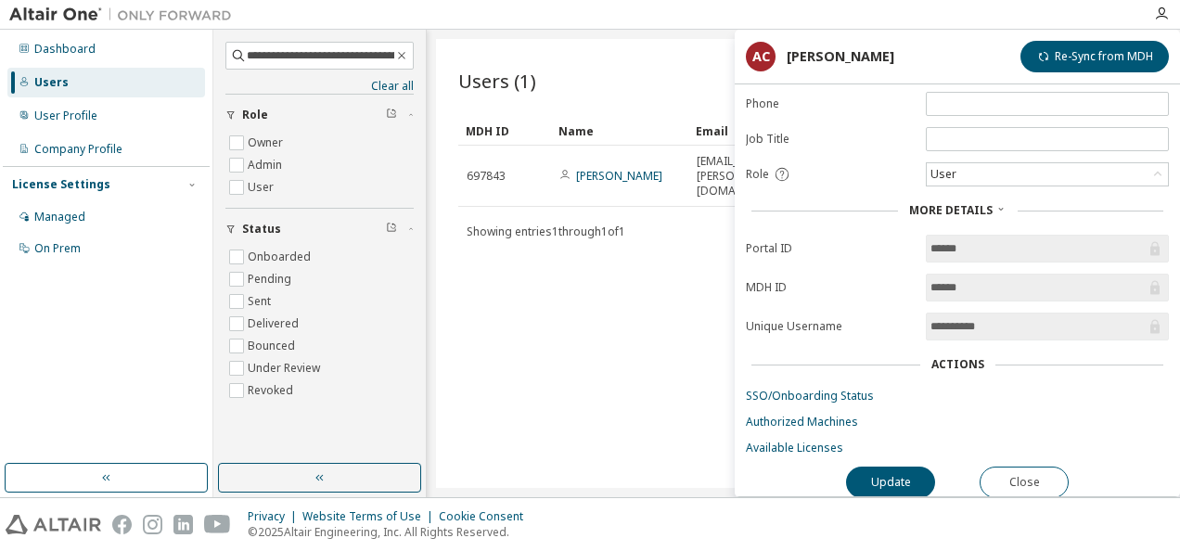
scroll to position [155, 0]
click at [798, 439] on link "Available Licenses" at bounding box center [957, 446] width 423 height 15
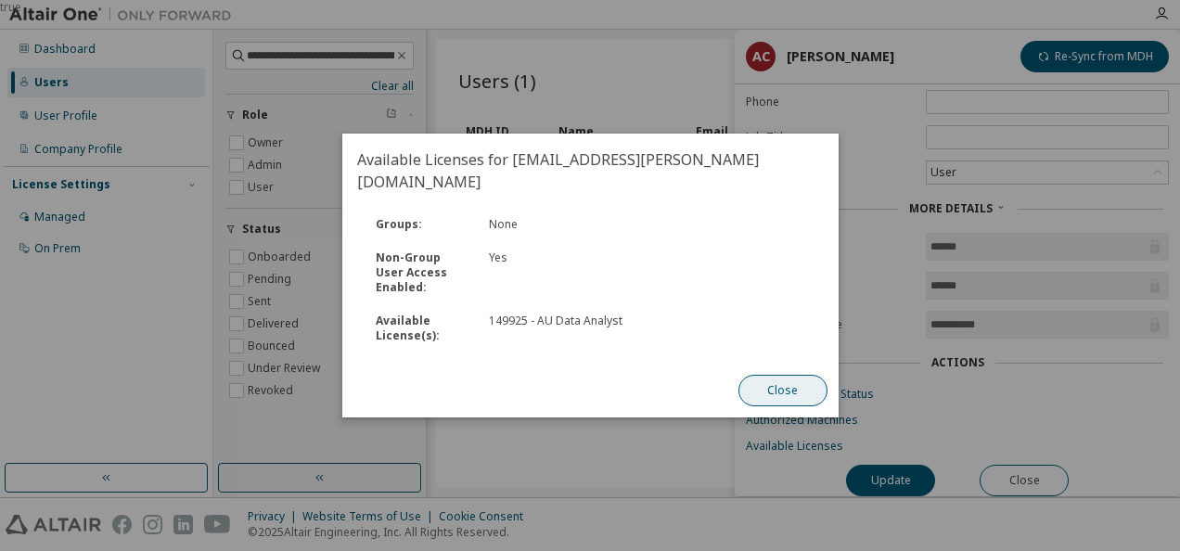
click at [795, 375] on button "Close" at bounding box center [781, 391] width 89 height 32
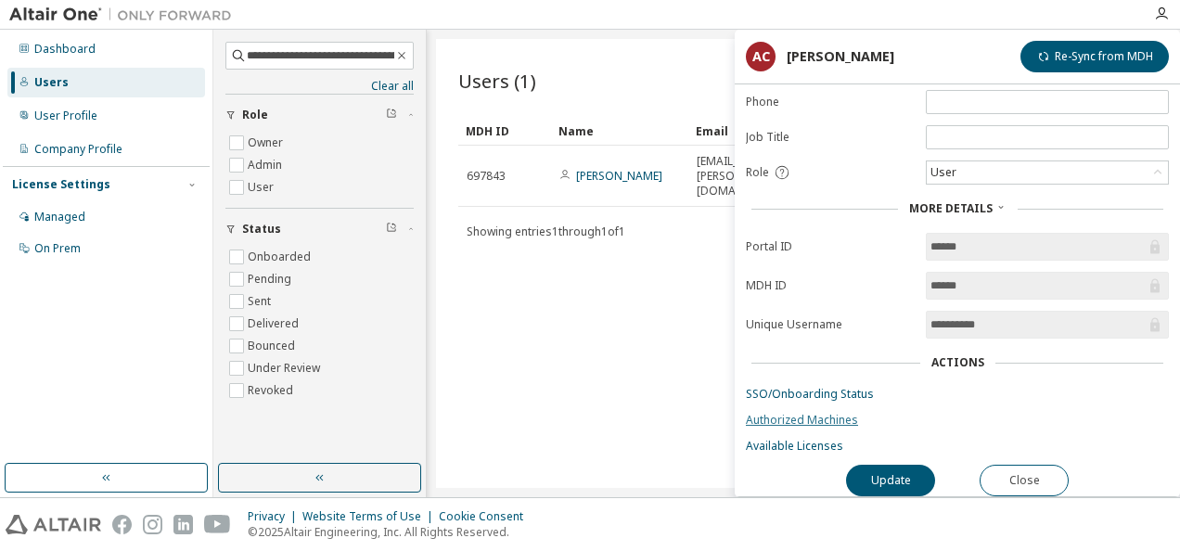
click at [786, 413] on link "Authorized Machines" at bounding box center [957, 420] width 423 height 15
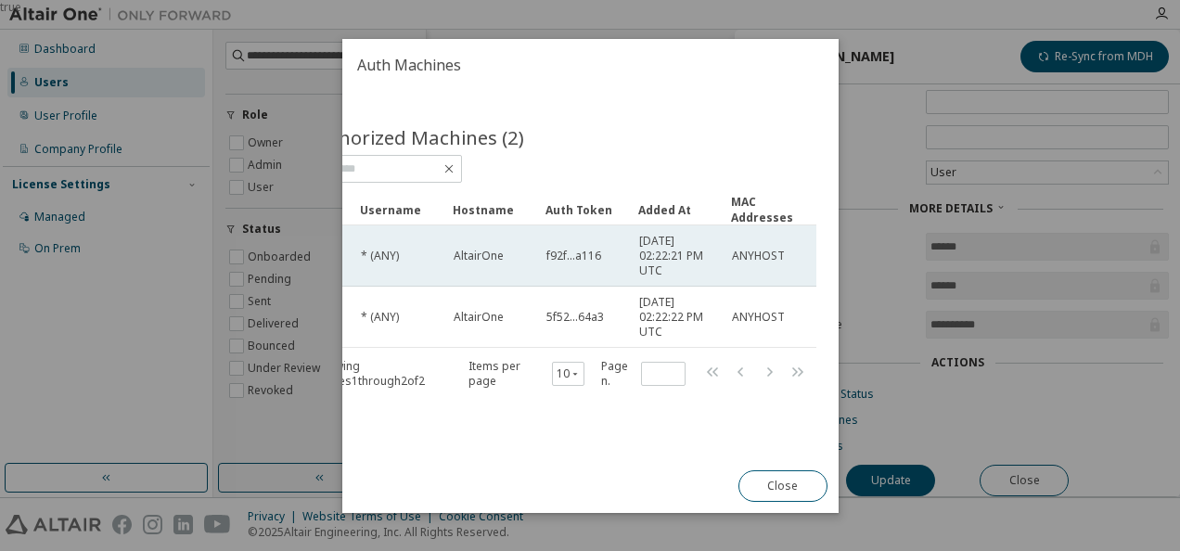
scroll to position [0, 0]
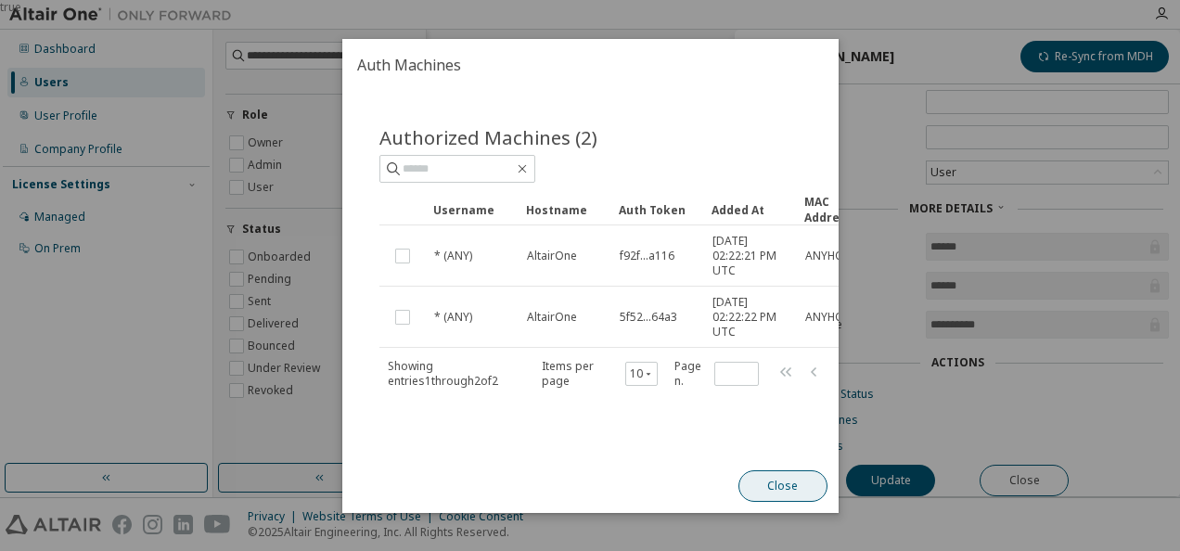
click at [779, 482] on button "Close" at bounding box center [781, 486] width 89 height 32
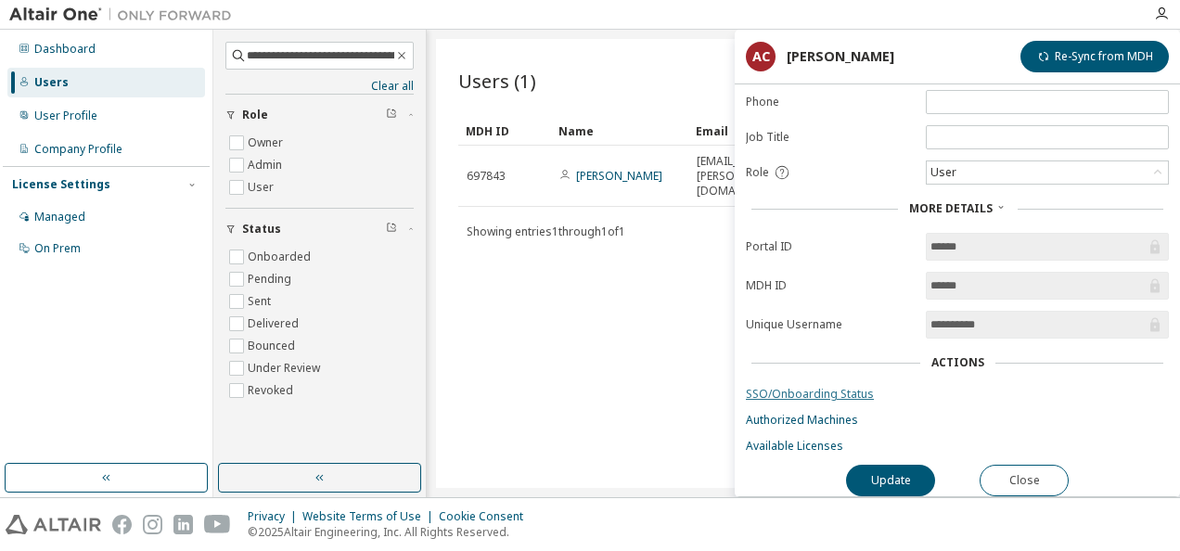
click at [812, 387] on link "SSO/Onboarding Status" at bounding box center [957, 394] width 423 height 15
